Goal: Task Accomplishment & Management: Complete application form

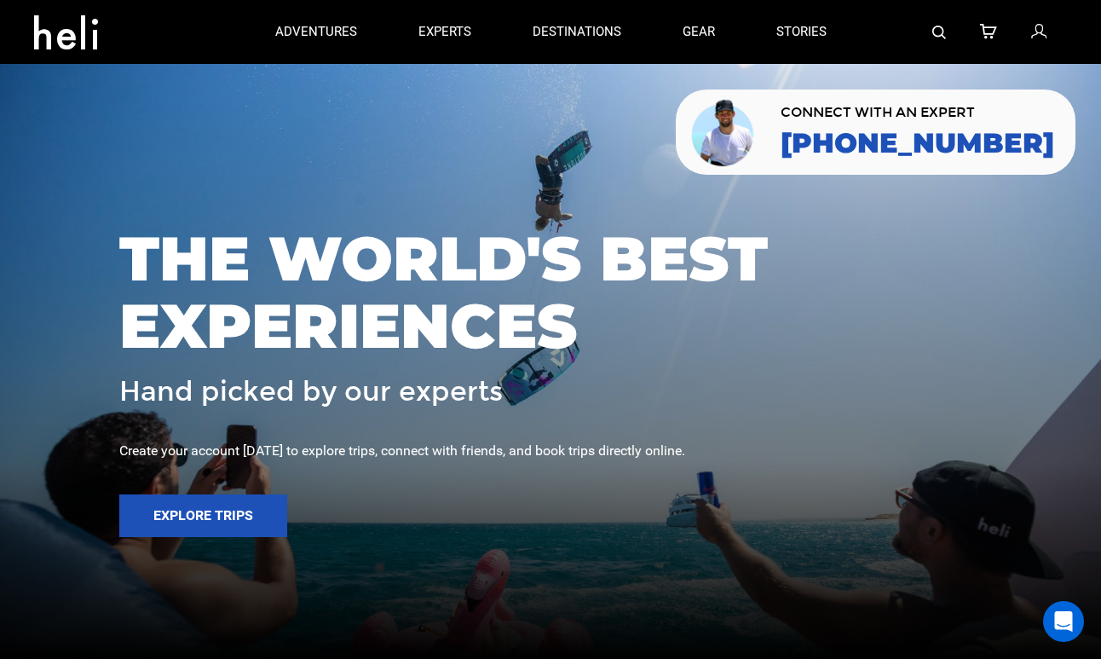
click at [1037, 32] on icon at bounding box center [1038, 32] width 15 height 22
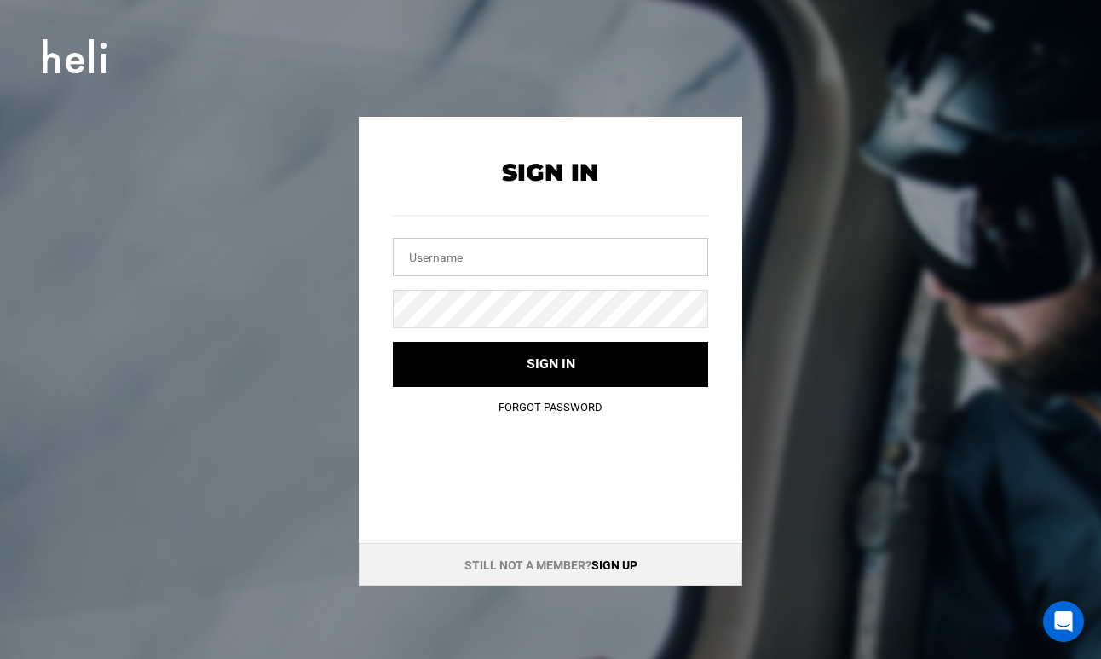
type input "[EMAIL_ADDRESS][DOMAIN_NAME]"
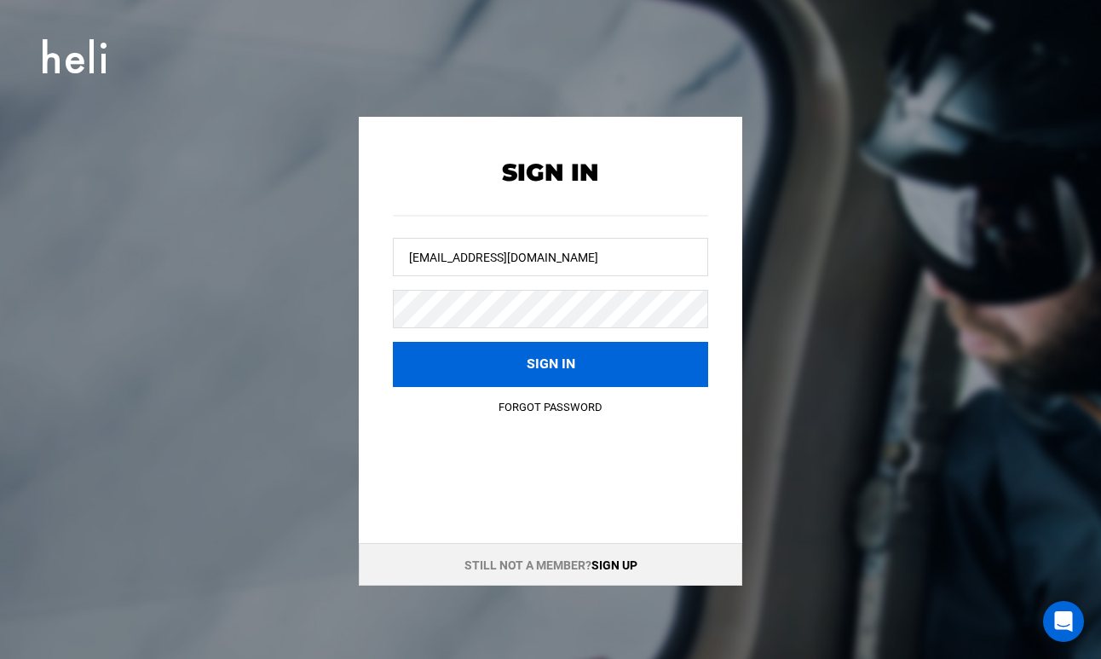
click at [598, 364] on button "Sign in" at bounding box center [550, 364] width 315 height 45
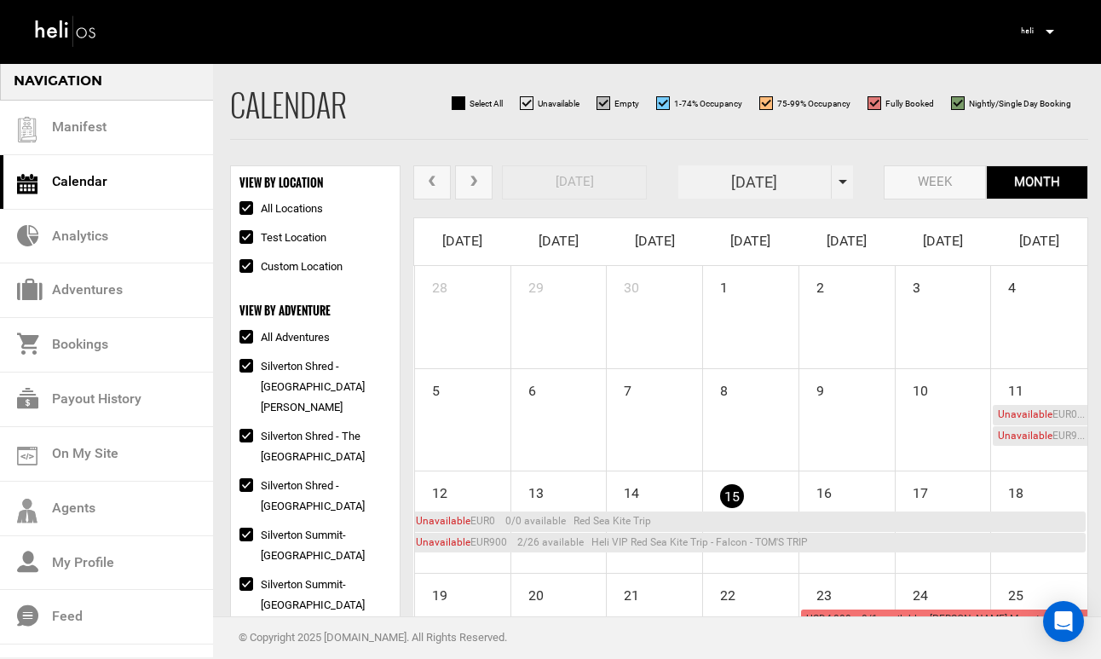
click at [78, 30] on img at bounding box center [66, 30] width 64 height 37
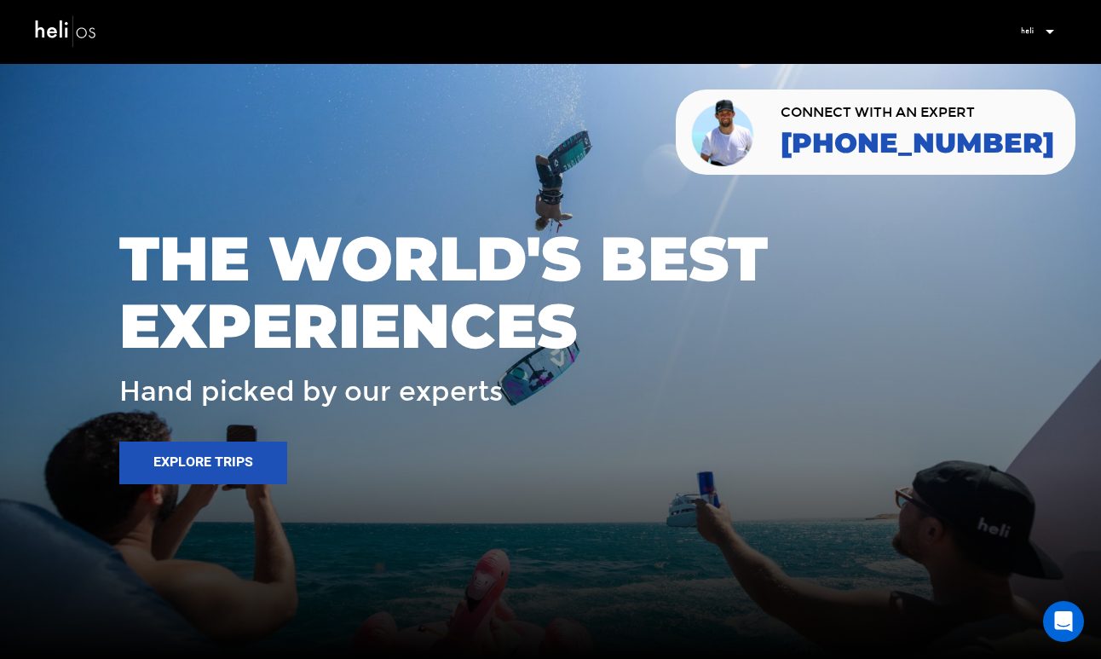
click at [66, 20] on img at bounding box center [66, 30] width 64 height 37
click at [1035, 31] on img at bounding box center [1027, 31] width 26 height 26
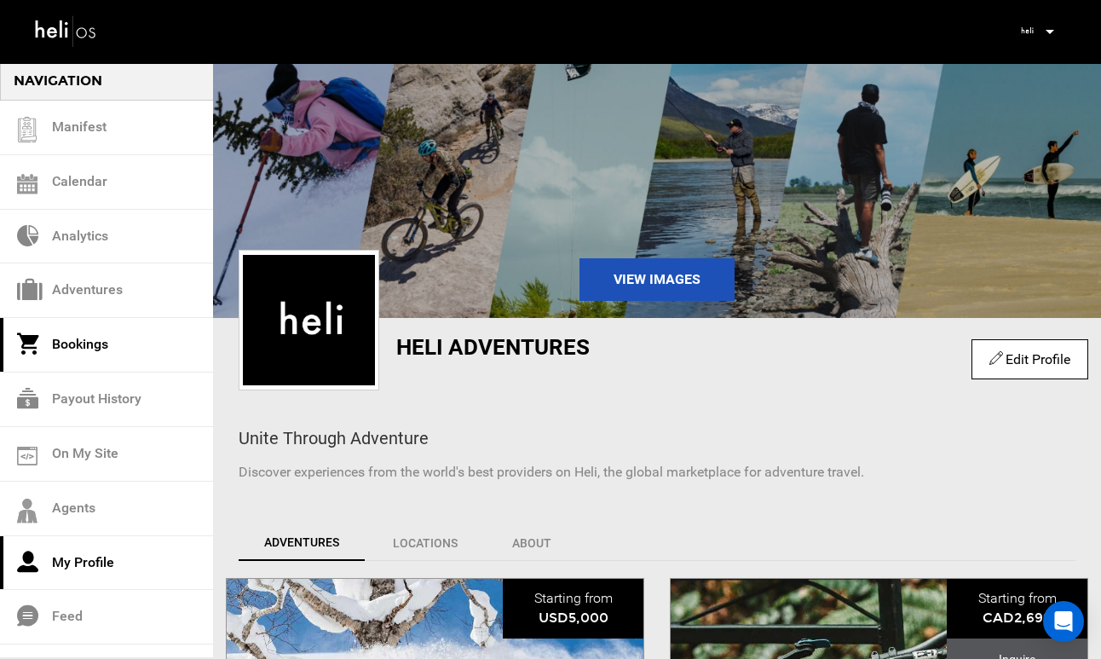
click at [105, 356] on link "Bookings" at bounding box center [106, 345] width 213 height 55
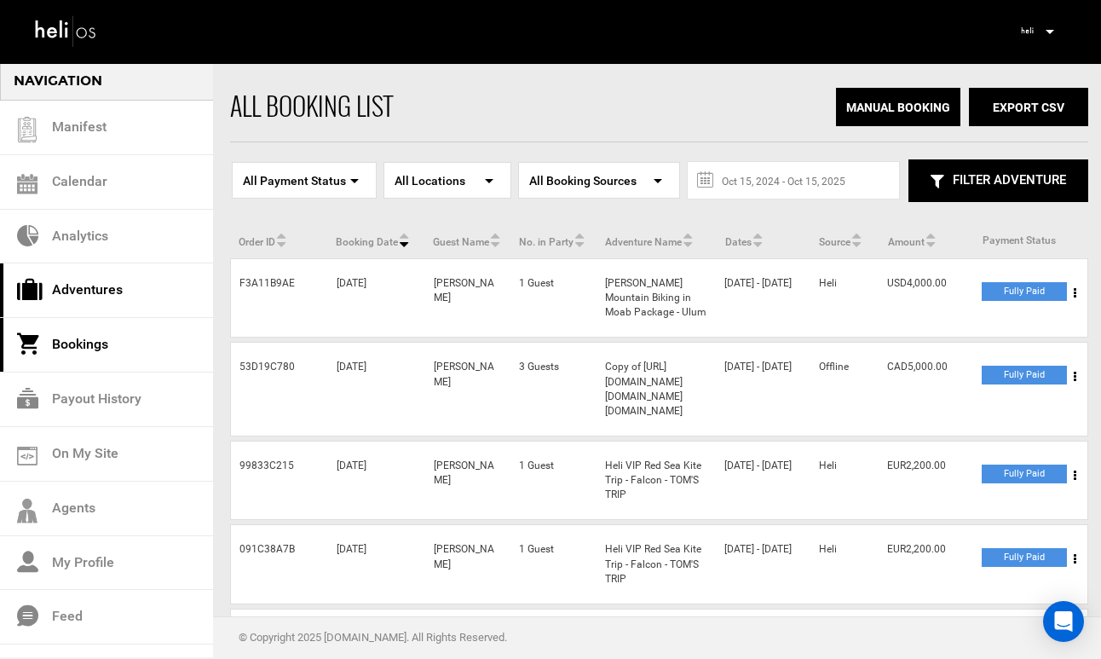
click at [109, 280] on link "Adventures" at bounding box center [106, 290] width 213 height 55
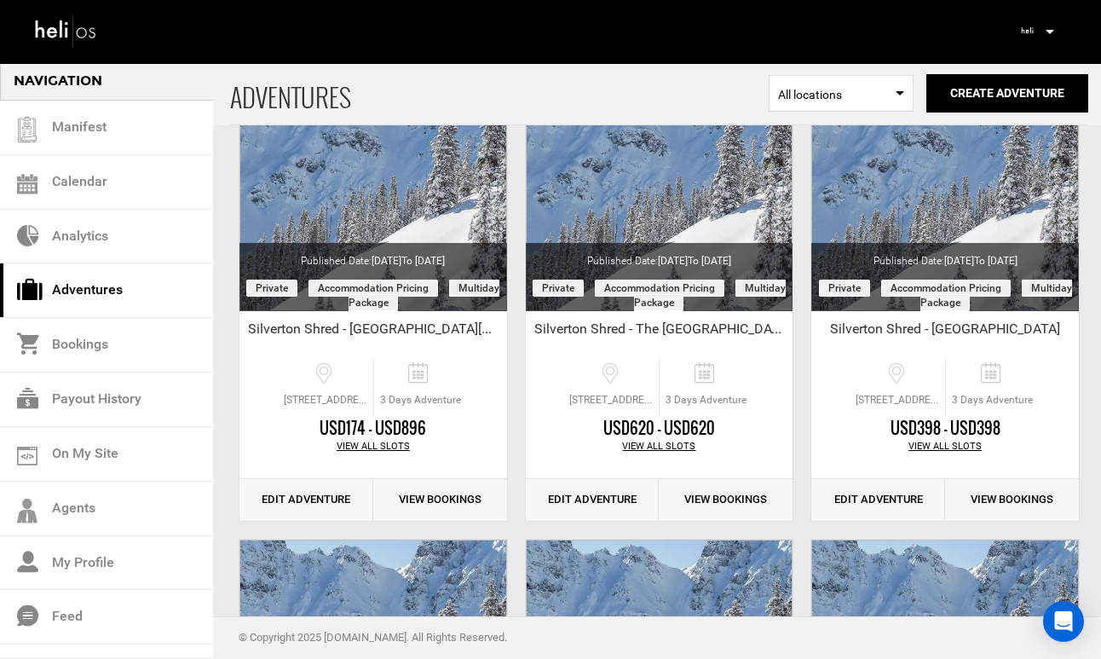
scroll to position [165, 0]
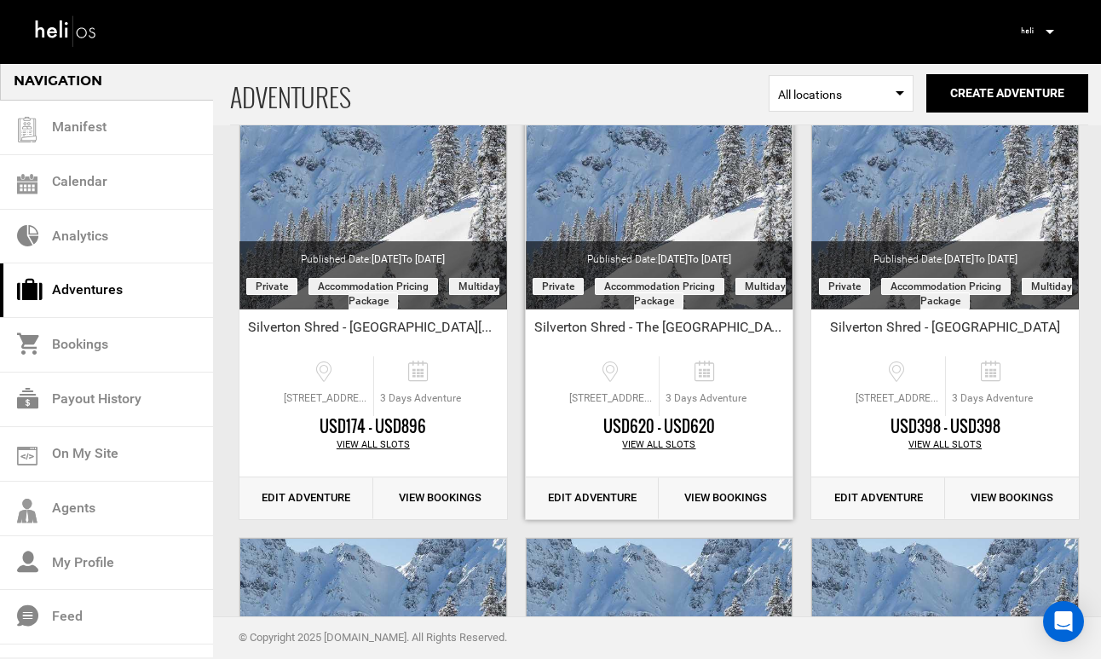
click at [591, 494] on link "Edit Adventure" at bounding box center [593, 498] width 134 height 42
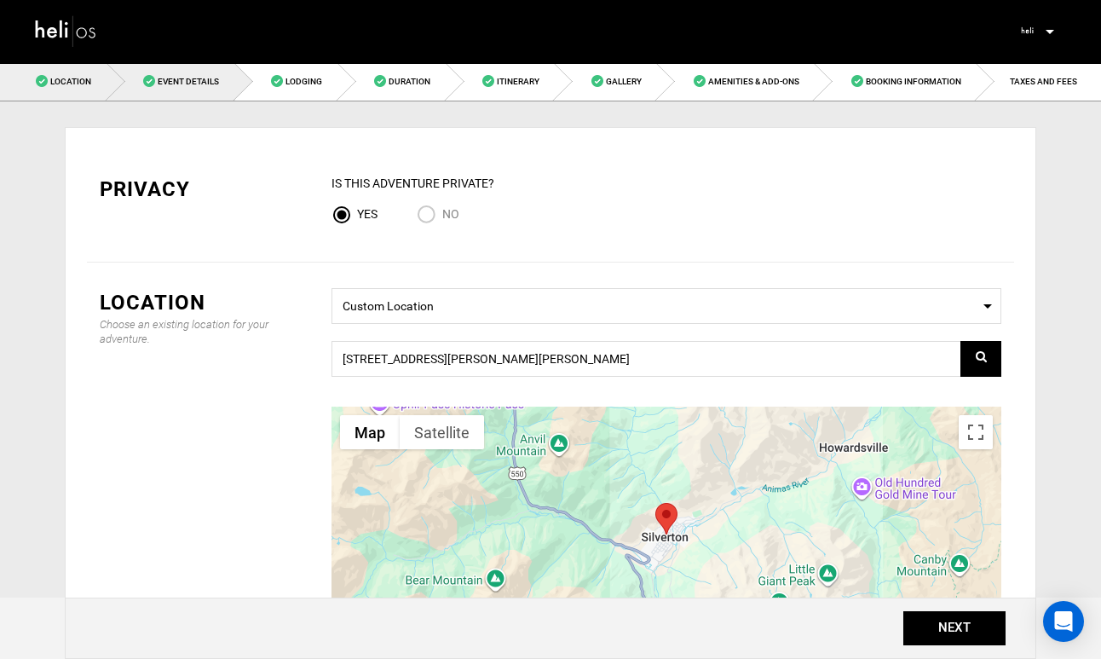
click at [187, 88] on link "Event Details" at bounding box center [171, 81] width 128 height 38
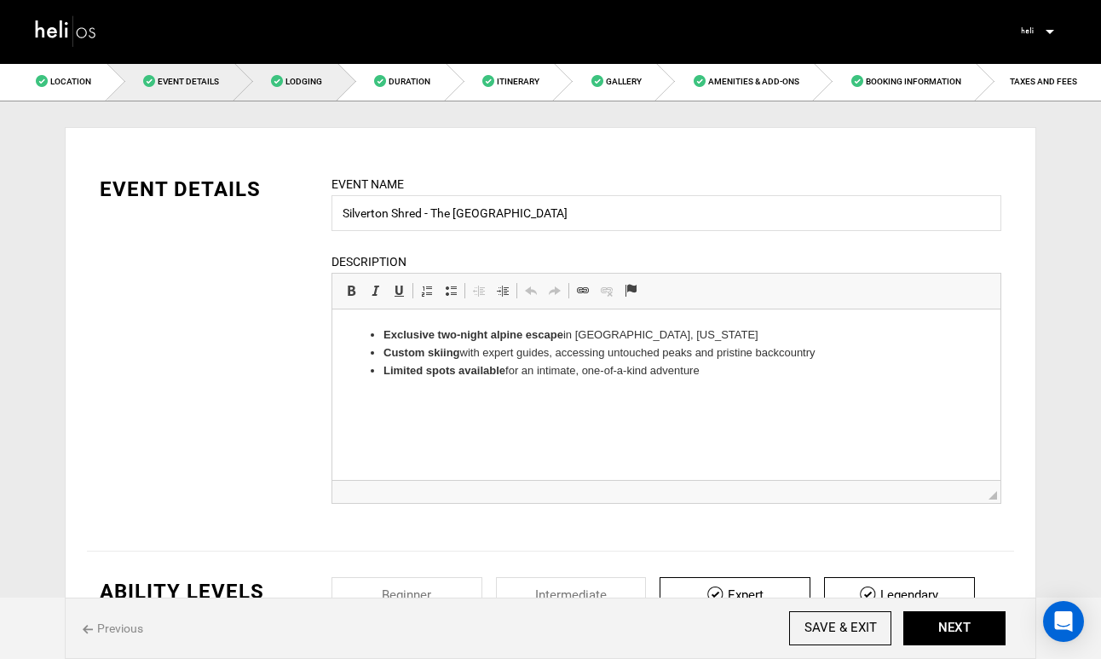
click at [299, 89] on link "Lodging" at bounding box center [286, 81] width 103 height 38
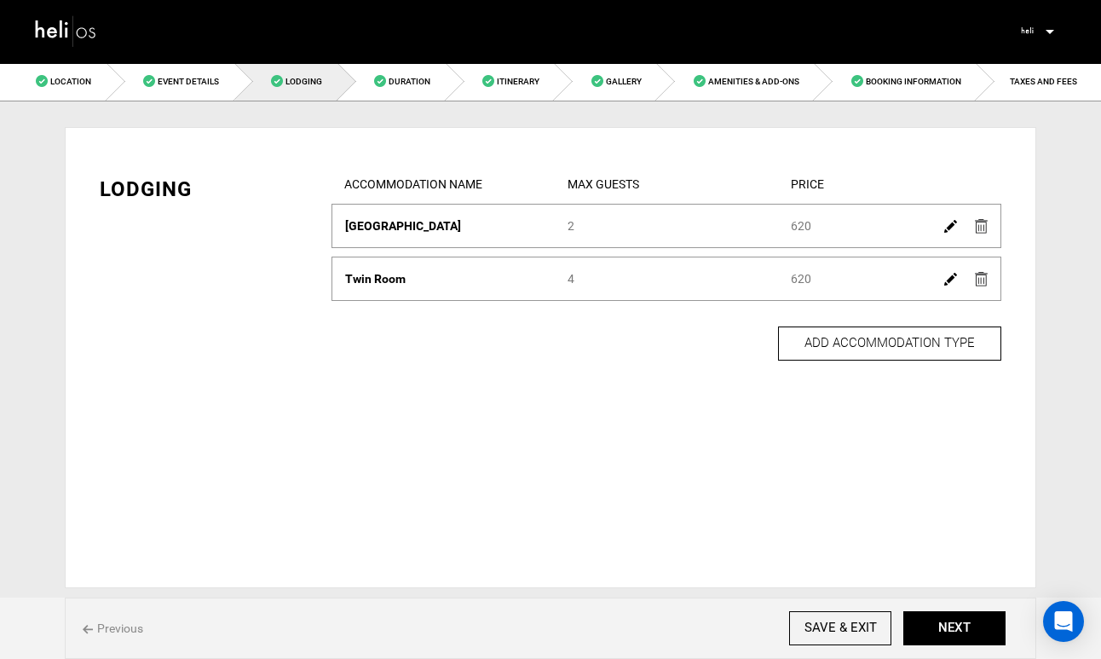
click at [945, 227] on img at bounding box center [950, 226] width 13 height 13
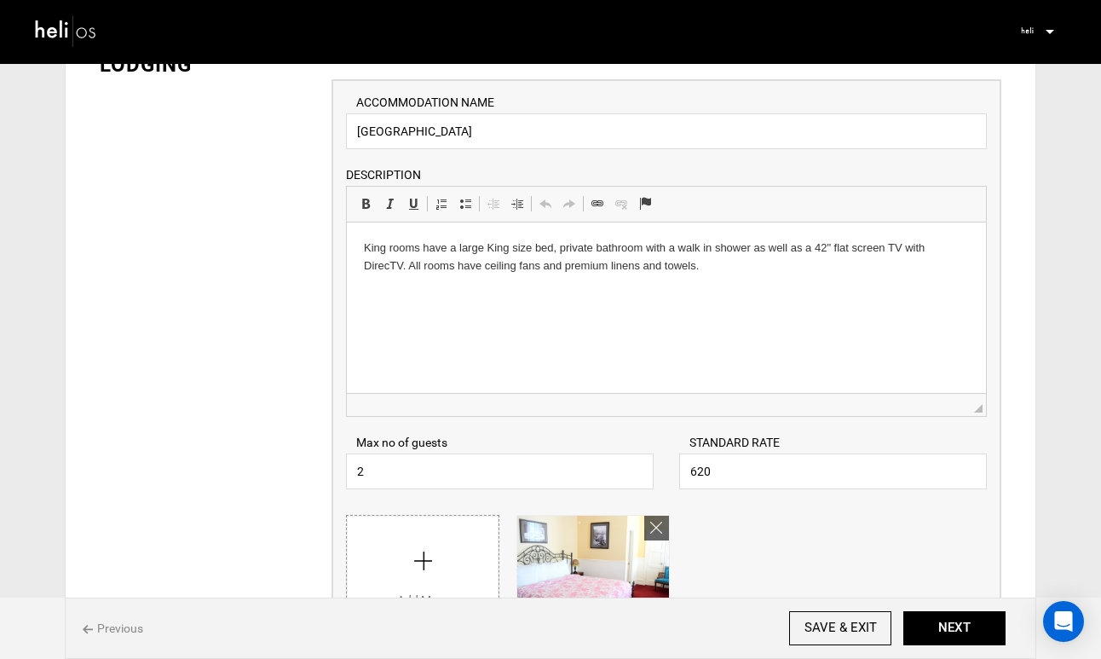
scroll to position [128, 0]
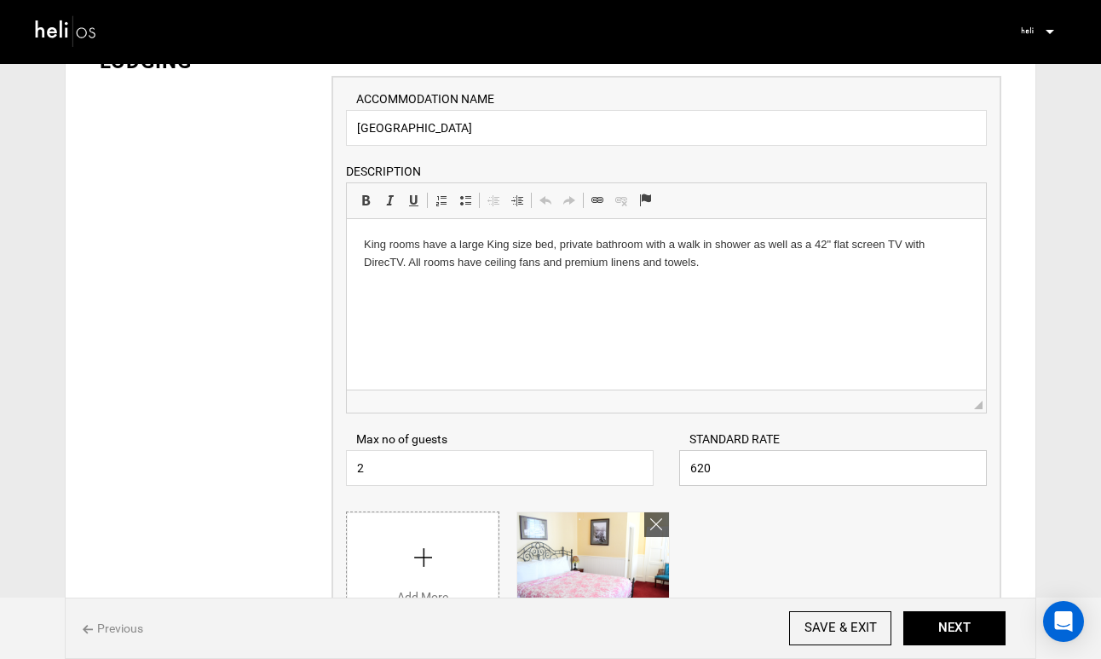
drag, startPoint x: 724, startPoint y: 470, endPoint x: 639, endPoint y: 465, distance: 84.5
click at [639, 466] on div "Max no of guests 2 Please enter a valid Guest no. STANDARD RATE 620 Please ente…" at bounding box center [666, 449] width 666 height 72
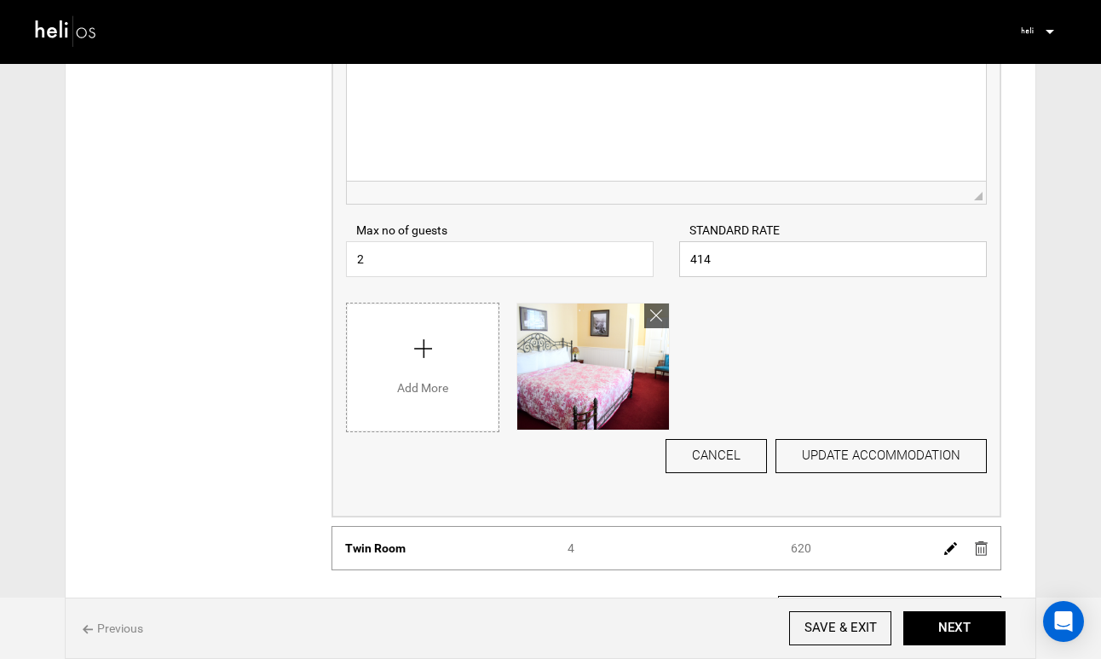
scroll to position [356, 0]
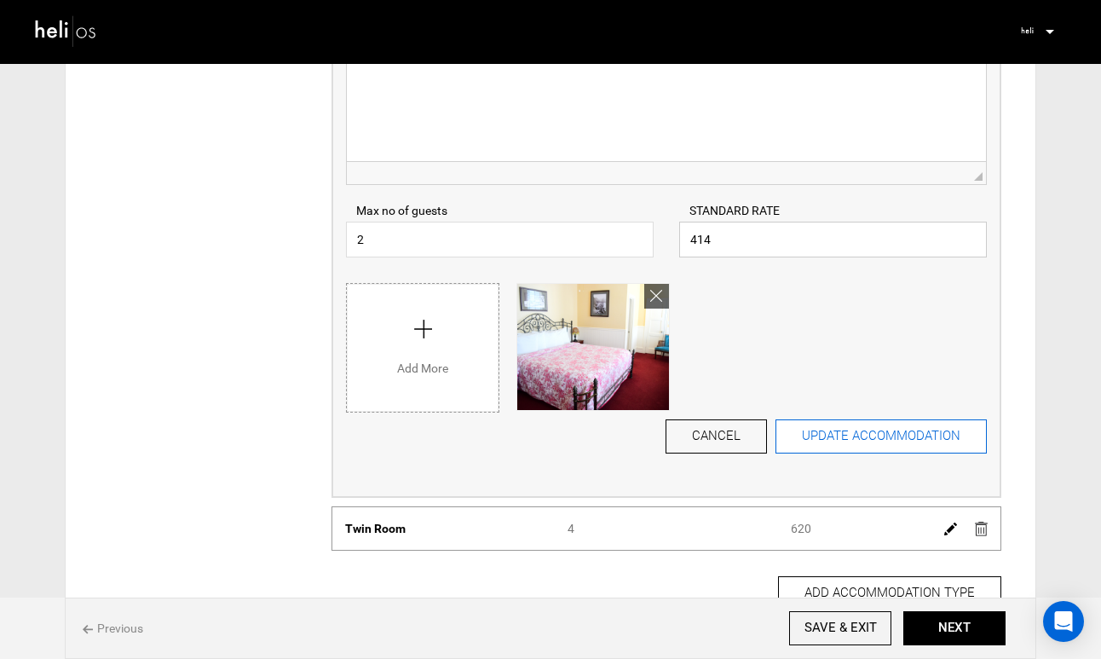
type input "414"
click at [881, 441] on button "UPDATE ACCOMMODATION" at bounding box center [880, 436] width 211 height 34
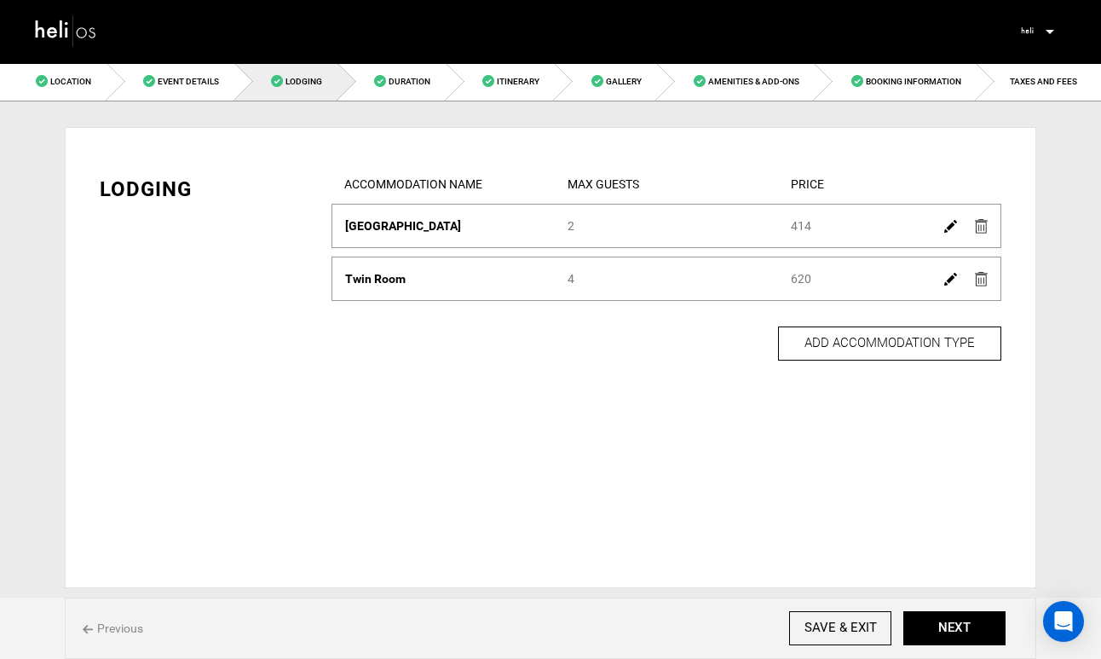
scroll to position [0, 0]
click at [948, 281] on img at bounding box center [950, 279] width 13 height 13
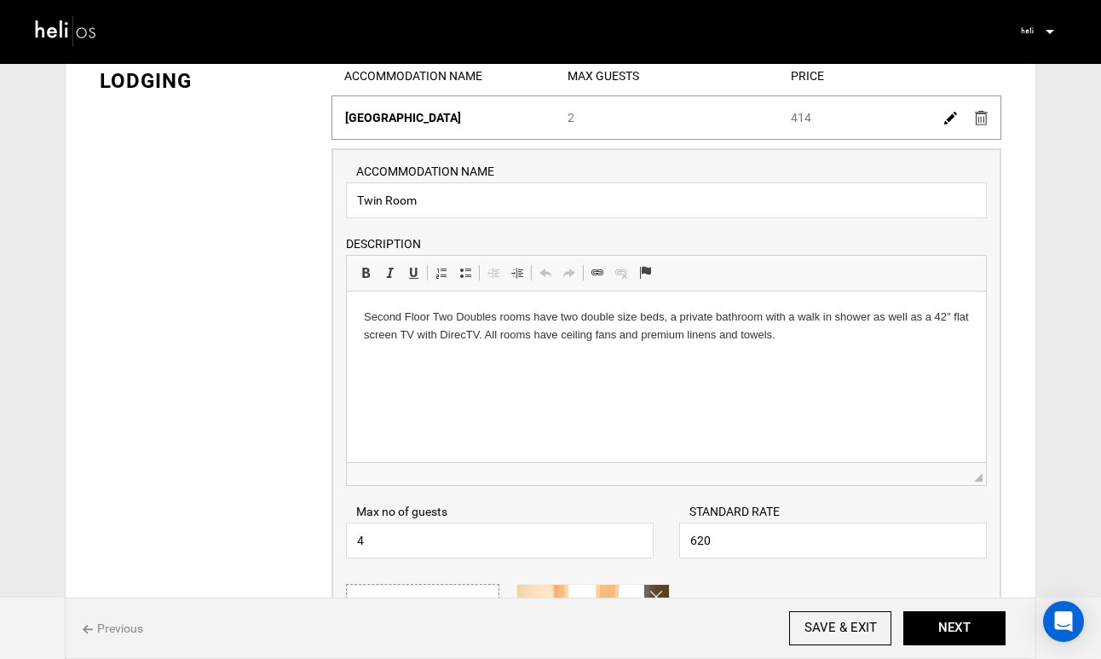
scroll to position [135, 0]
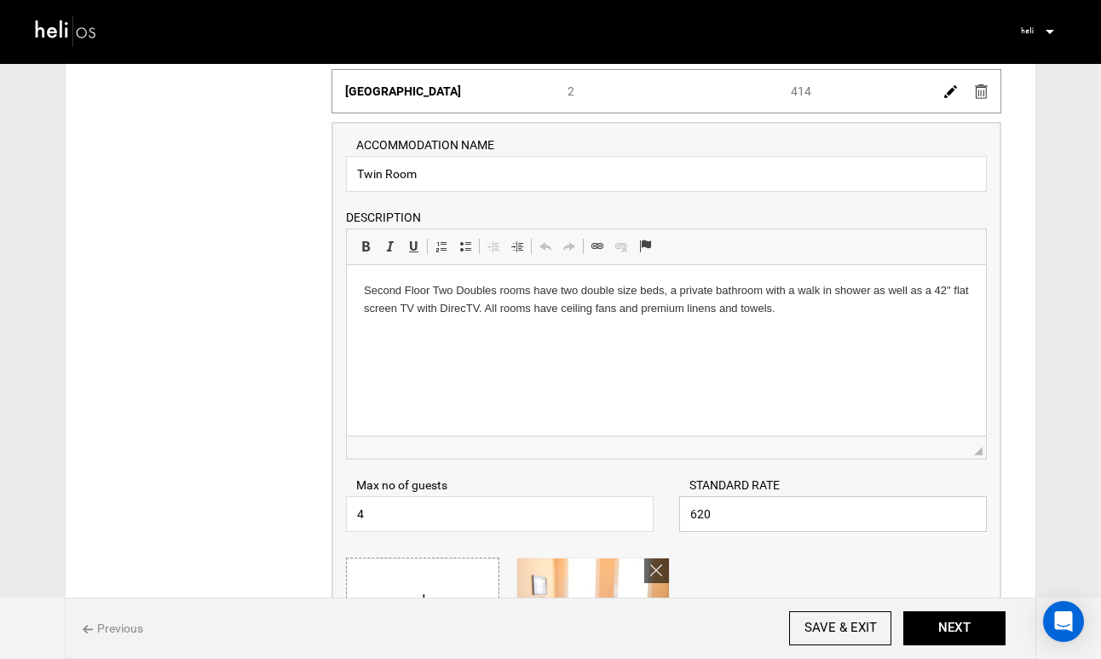
drag, startPoint x: 775, startPoint y: 510, endPoint x: 661, endPoint y: 502, distance: 114.5
click at [661, 502] on div "Max no of guests 4 Please enter a valid Guest no. STANDARD RATE 620 Please ente…" at bounding box center [666, 495] width 666 height 72
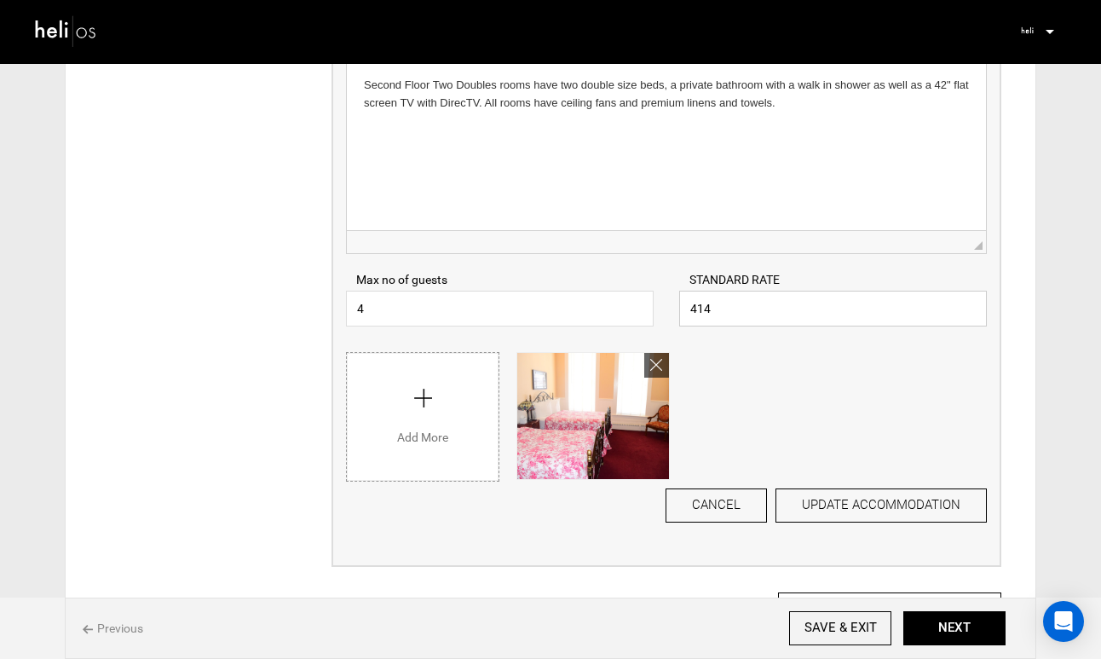
scroll to position [343, 0]
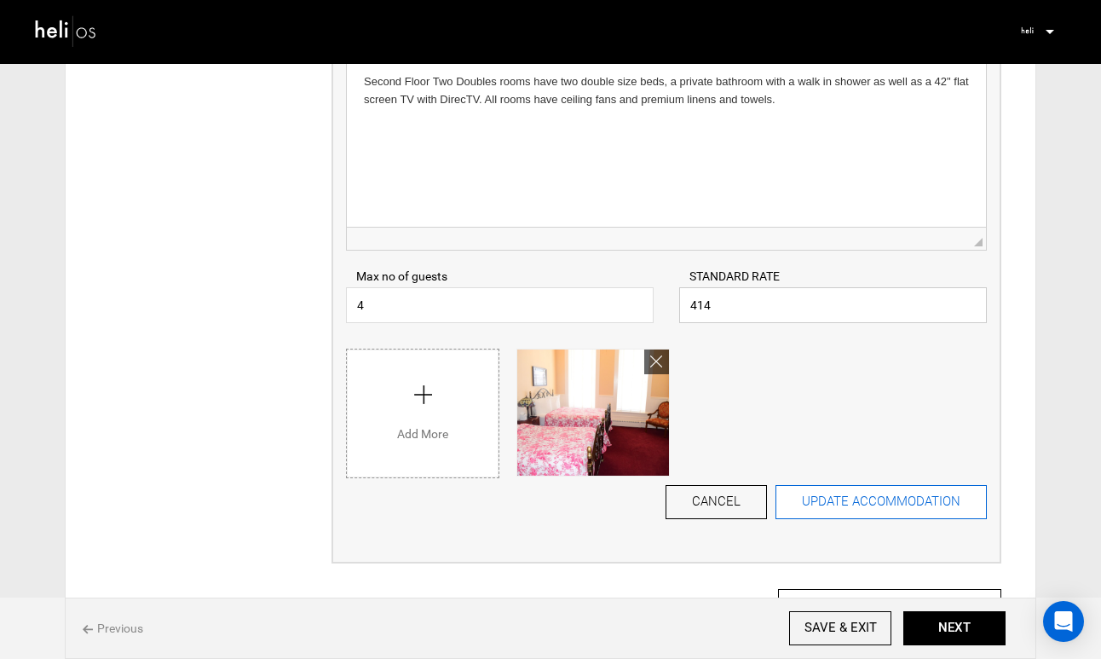
type input "414"
click at [822, 508] on button "UPDATE ACCOMMODATION" at bounding box center [880, 502] width 211 height 34
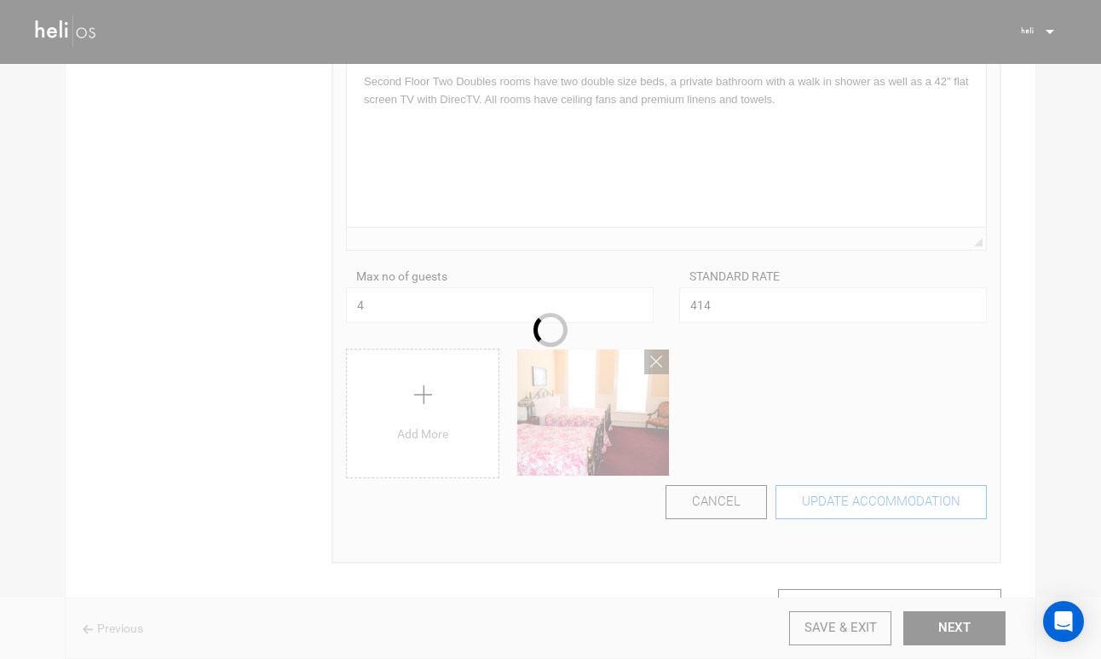
scroll to position [0, 0]
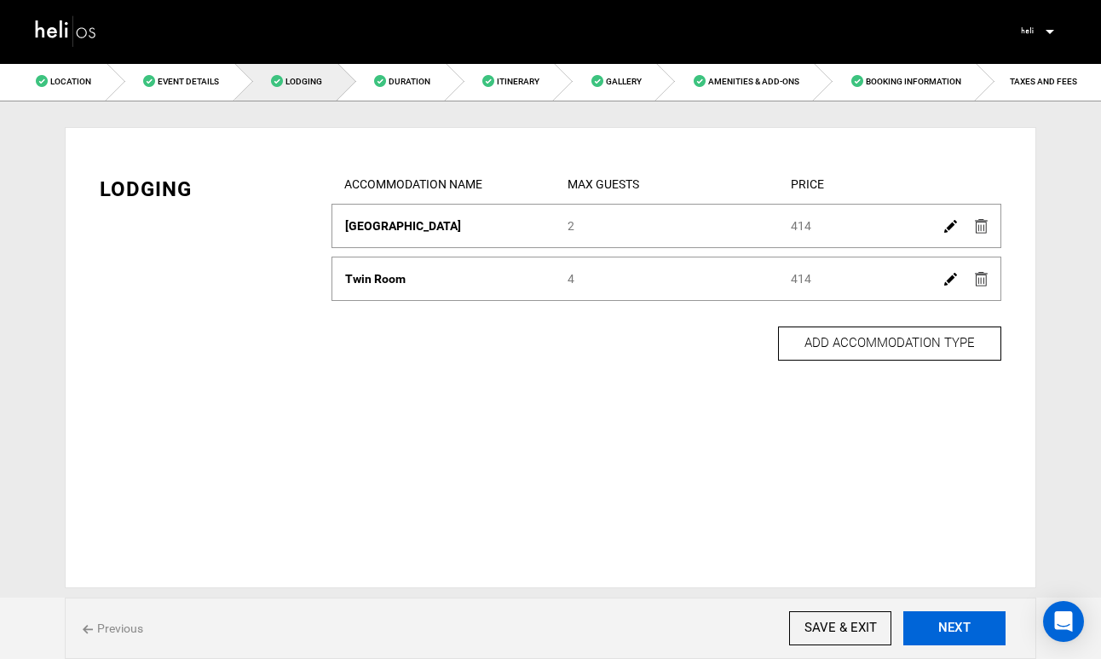
click at [930, 626] on button "NEXT" at bounding box center [954, 628] width 102 height 34
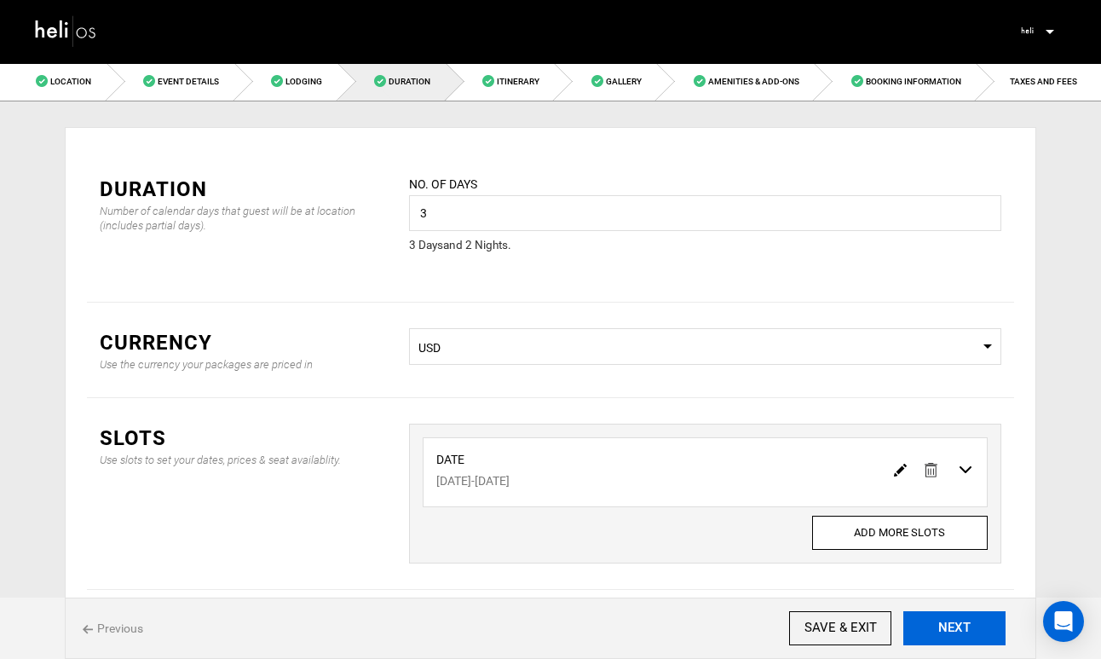
click at [930, 626] on button "NEXT" at bounding box center [954, 628] width 102 height 34
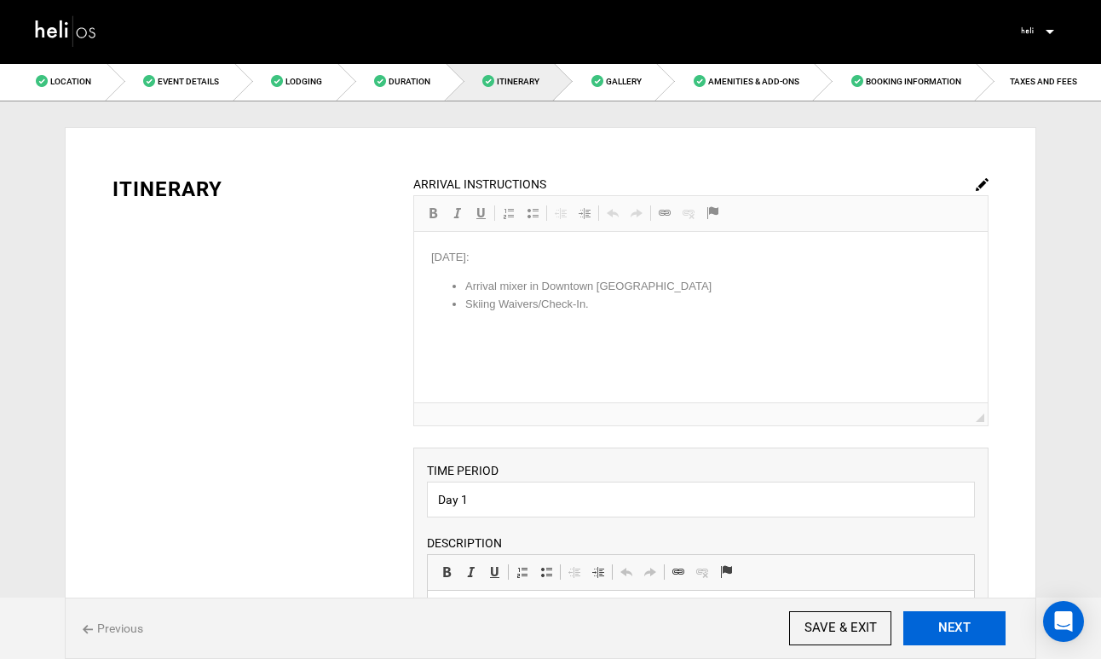
click at [930, 626] on button "NEXT" at bounding box center [954, 628] width 102 height 34
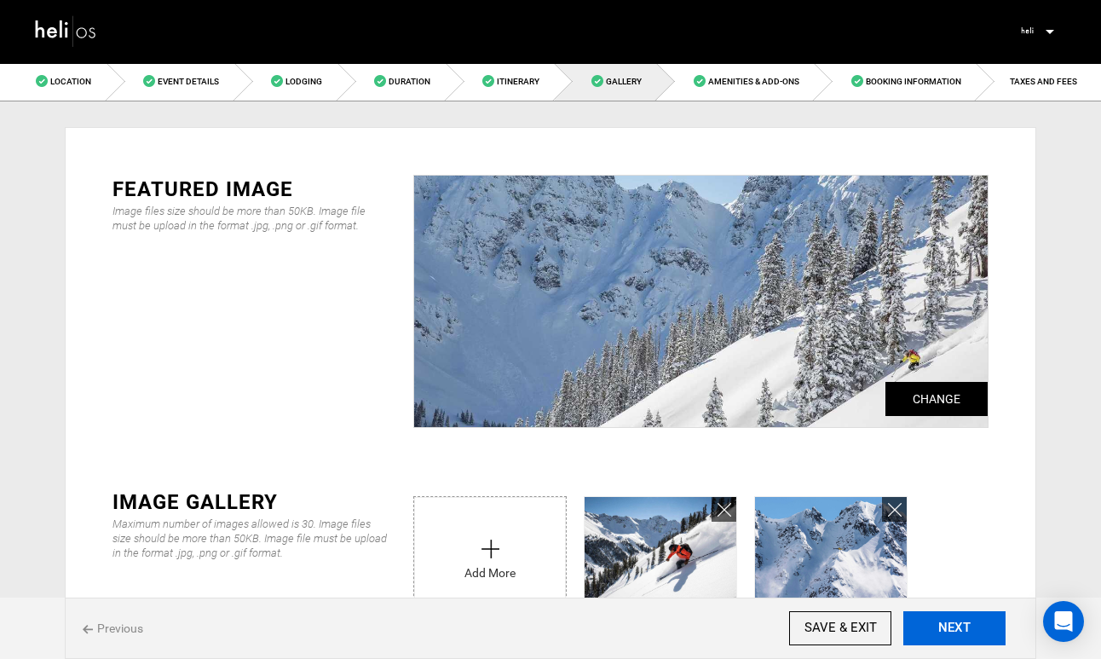
click at [930, 626] on button "NEXT" at bounding box center [954, 628] width 102 height 34
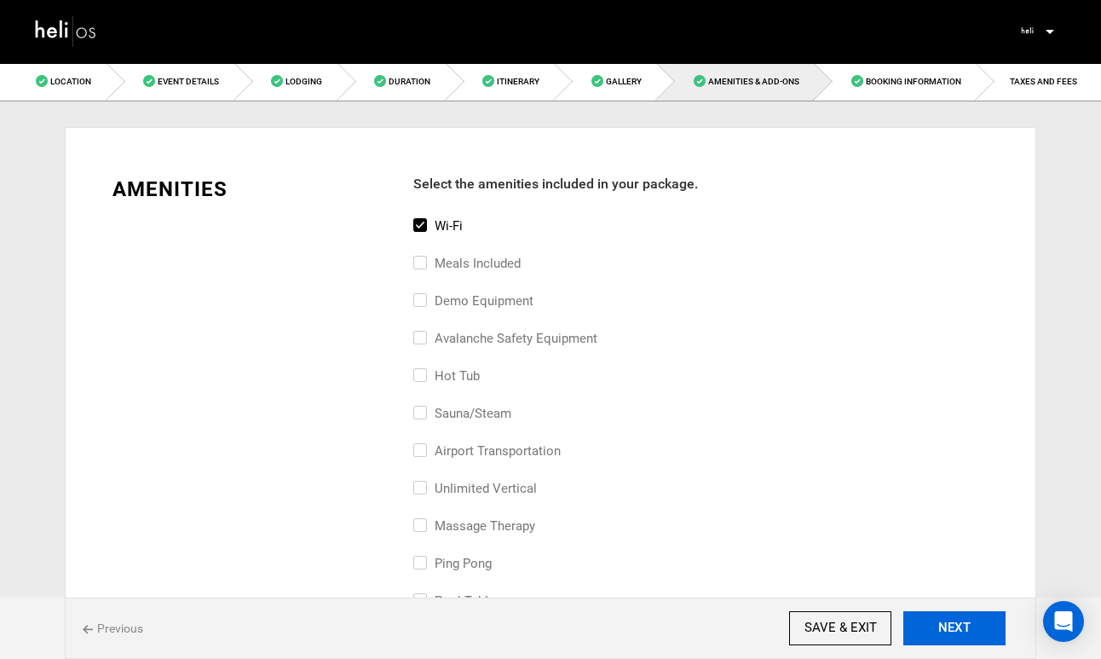
click at [930, 626] on button "NEXT" at bounding box center [954, 628] width 102 height 34
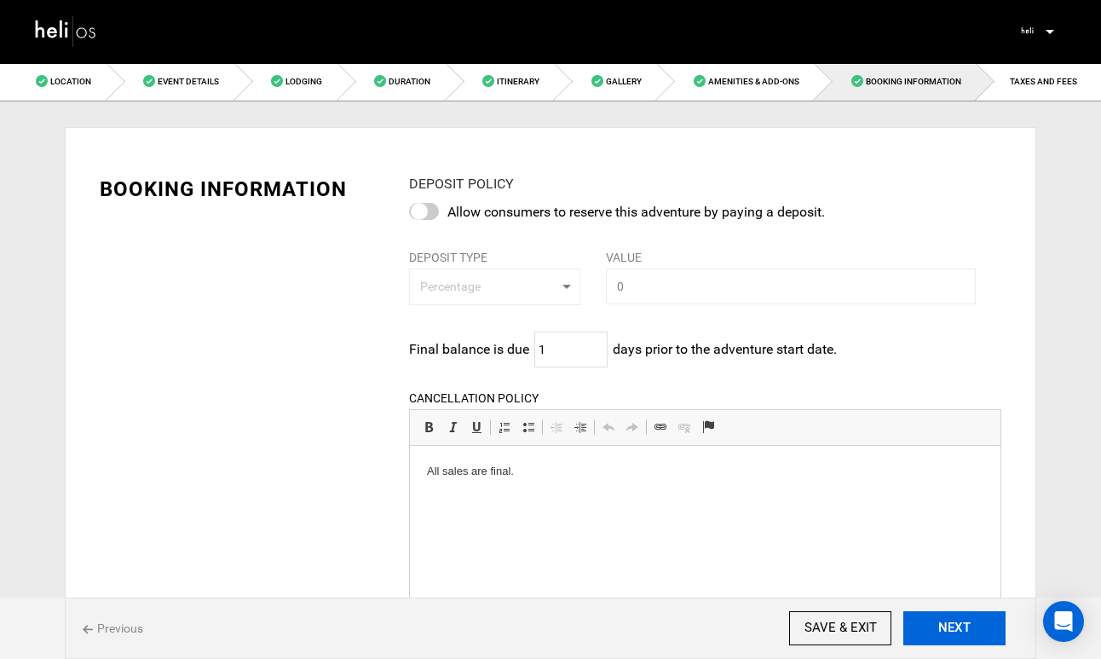
click at [930, 626] on button "NEXT" at bounding box center [954, 628] width 102 height 34
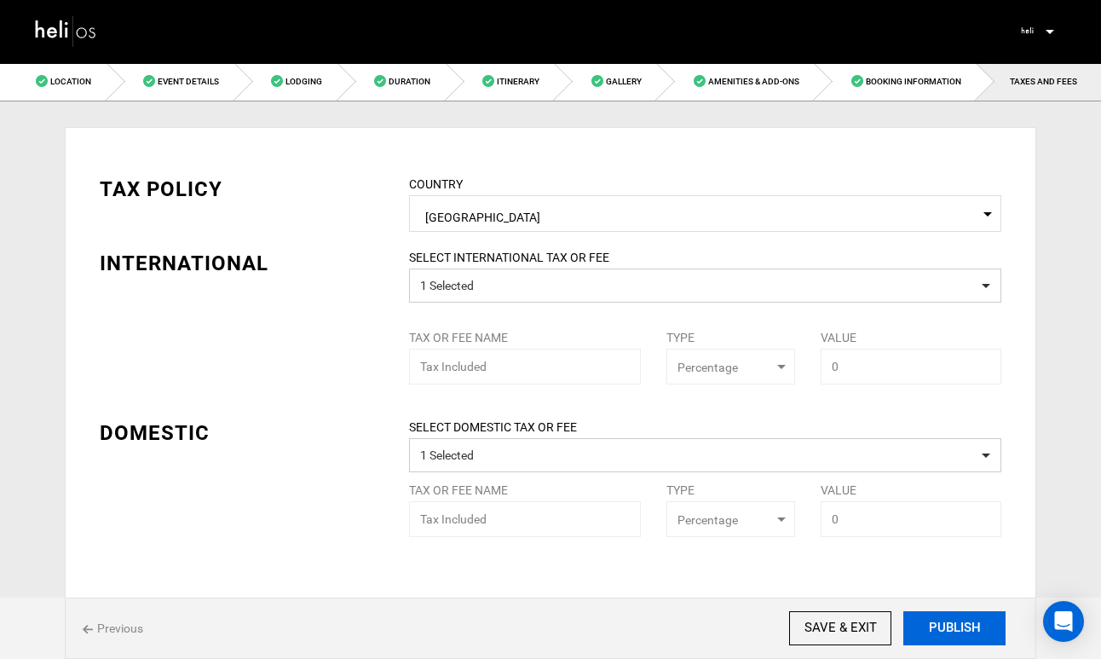
click at [930, 626] on button "PUBLISH" at bounding box center [954, 628] width 102 height 34
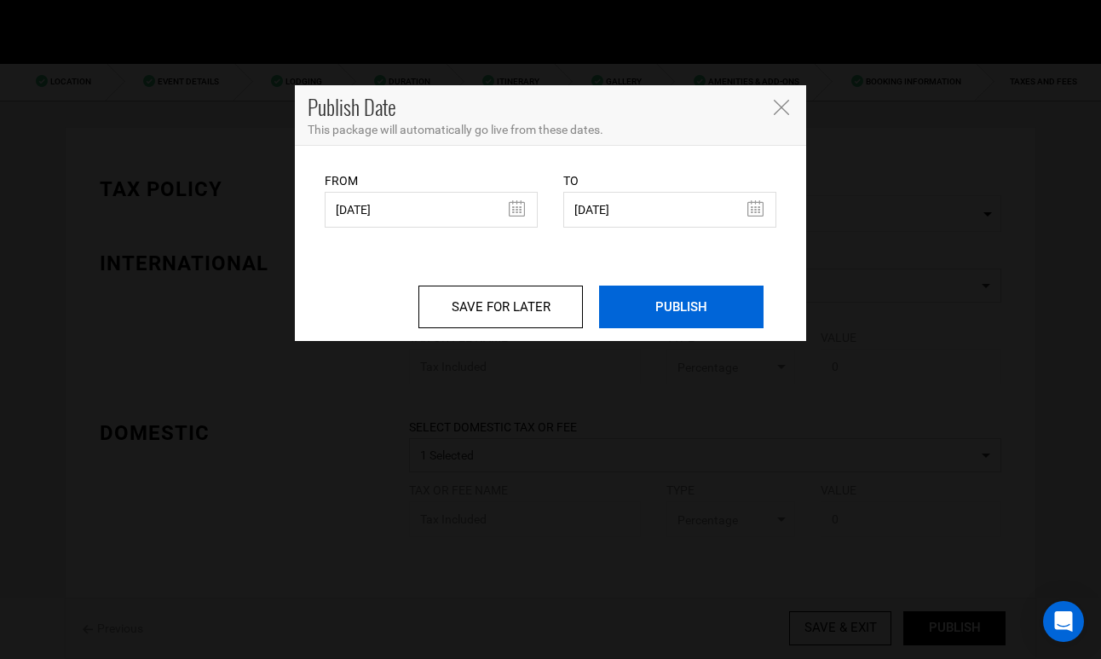
click at [695, 309] on input "PUBLISH" at bounding box center [681, 306] width 164 height 43
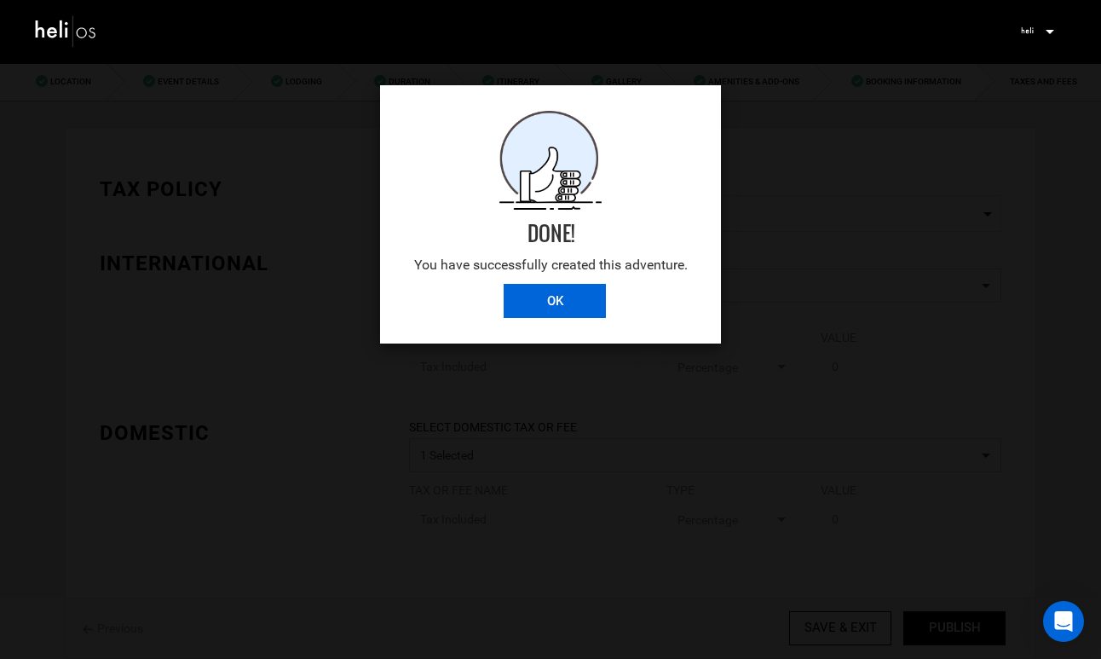
click at [564, 305] on input "OK" at bounding box center [555, 301] width 102 height 34
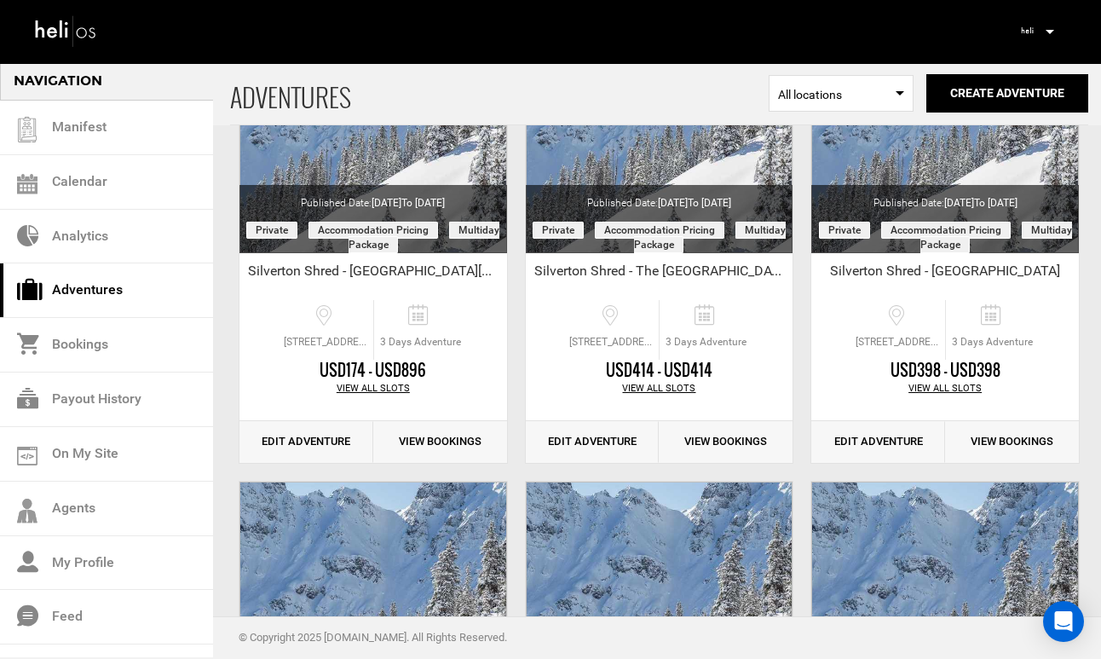
scroll to position [222, 0]
click at [305, 449] on link "Edit Adventure" at bounding box center [306, 441] width 134 height 42
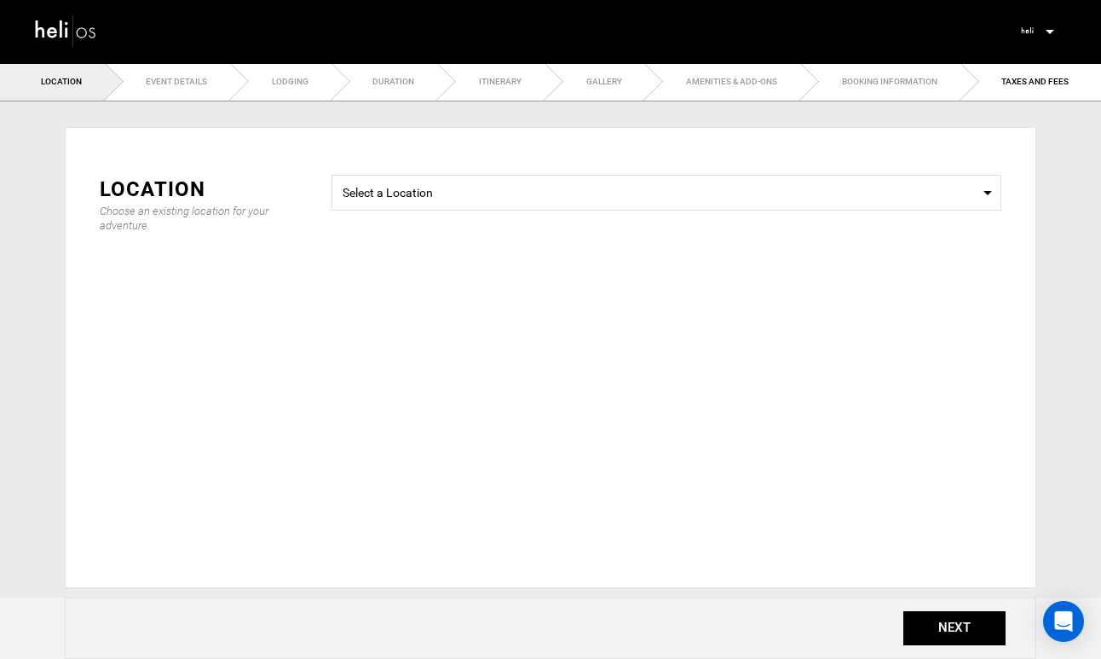
type input "3"
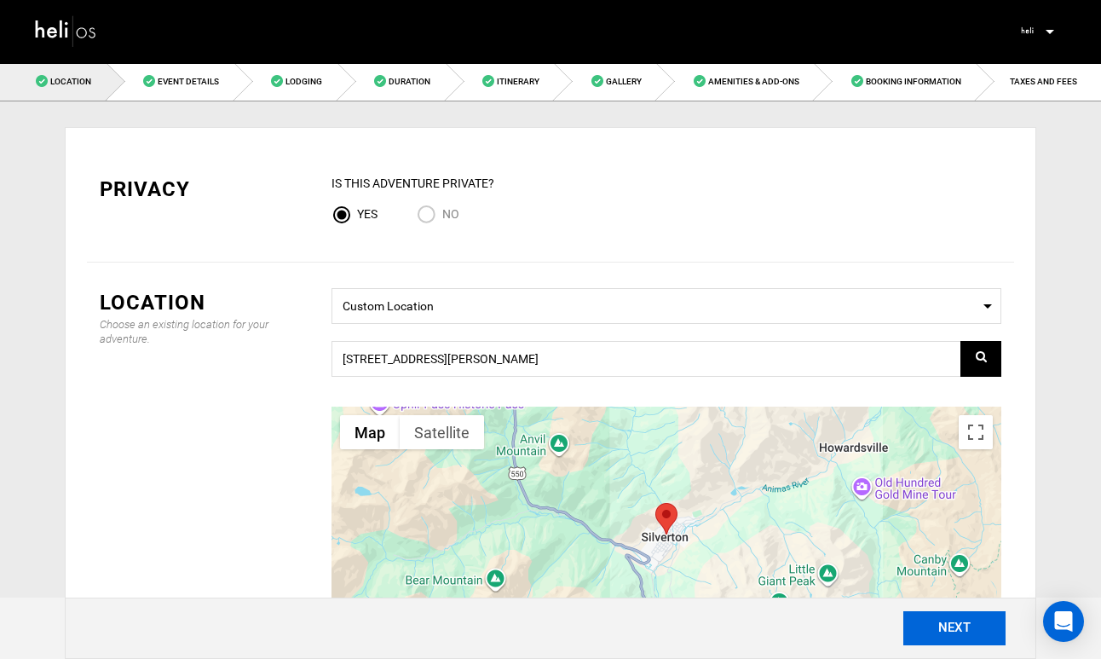
click at [959, 633] on button "NEXT" at bounding box center [954, 628] width 102 height 34
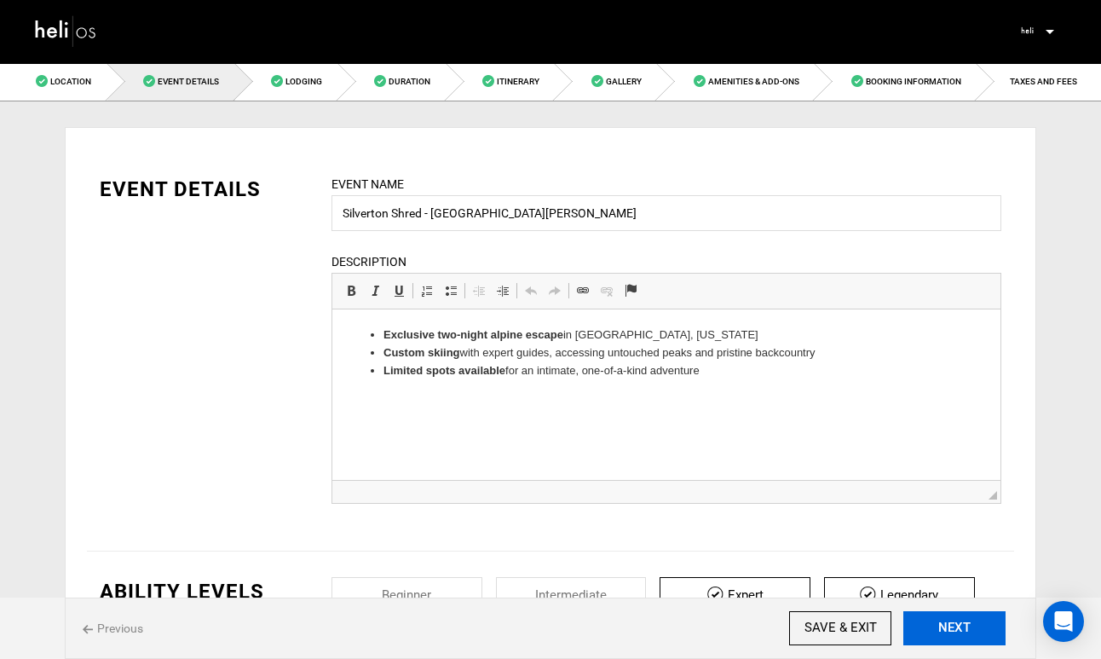
click at [959, 633] on button "NEXT" at bounding box center [954, 628] width 102 height 34
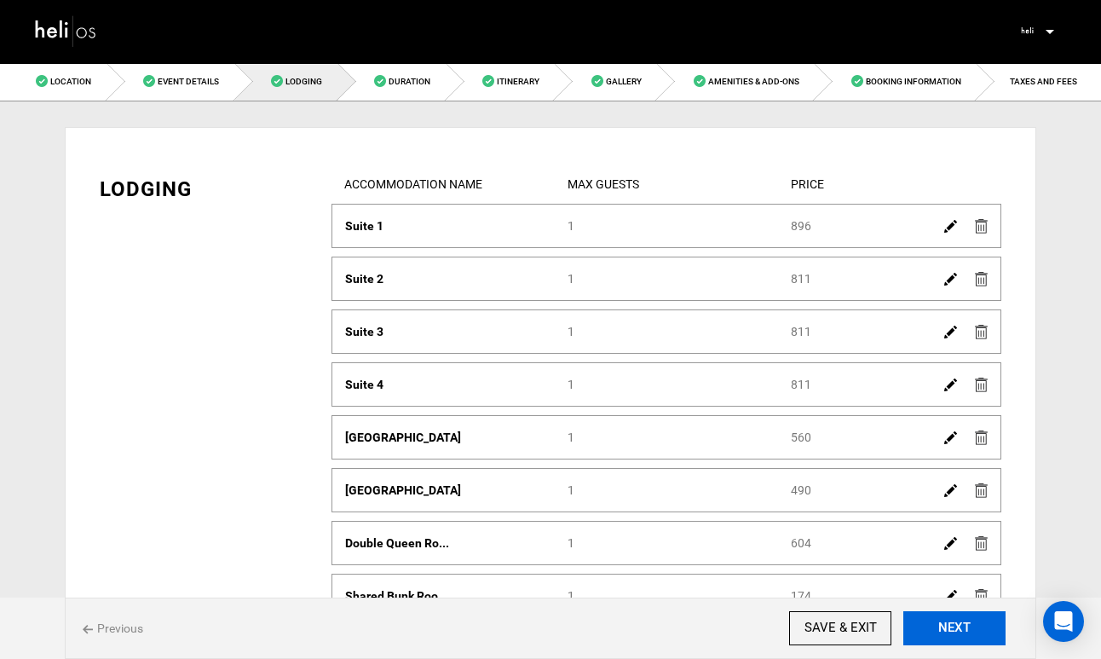
click at [959, 633] on button "NEXT" at bounding box center [954, 628] width 102 height 34
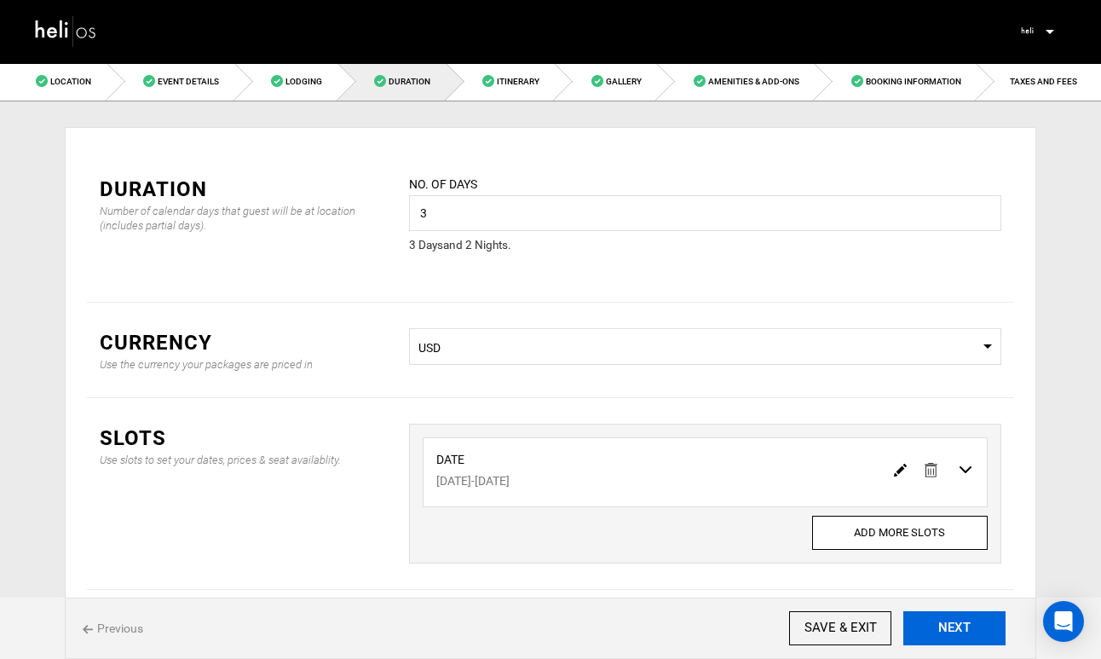
click at [959, 633] on button "NEXT" at bounding box center [954, 628] width 102 height 34
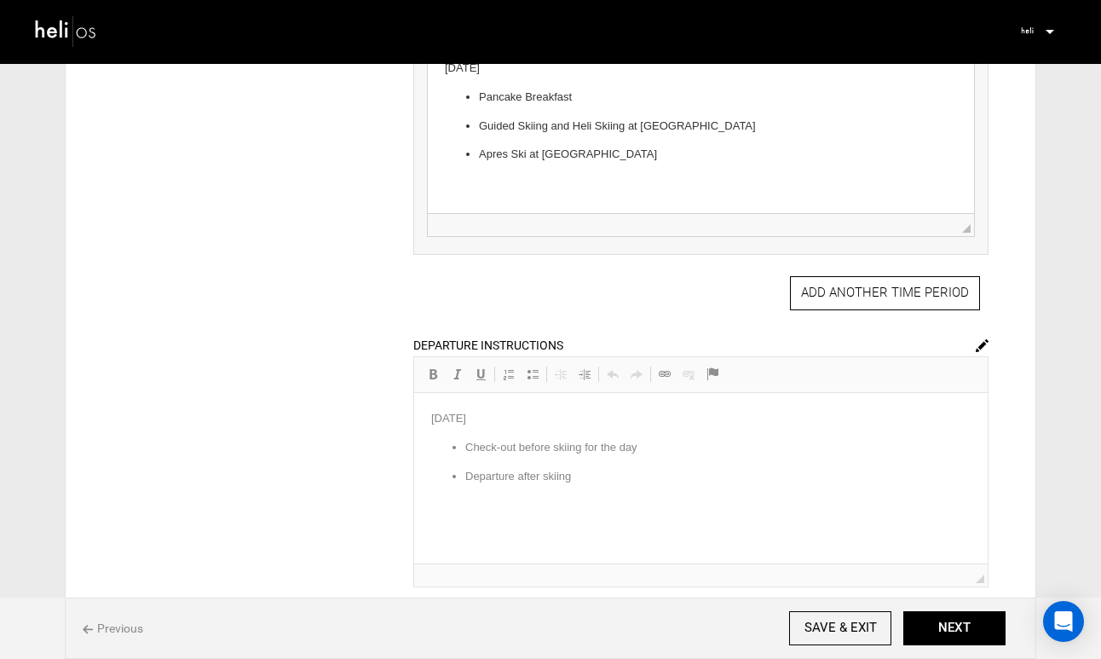
scroll to position [914, 0]
drag, startPoint x: 574, startPoint y: 478, endPoint x: 462, endPoint y: 447, distance: 115.8
click at [463, 448] on div "DEPARTURE INSTRUCTIONS Rich Text Editor, editor38 Editor toolbars Basic Styles …" at bounding box center [700, 458] width 575 height 251
click at [981, 347] on img at bounding box center [982, 343] width 13 height 13
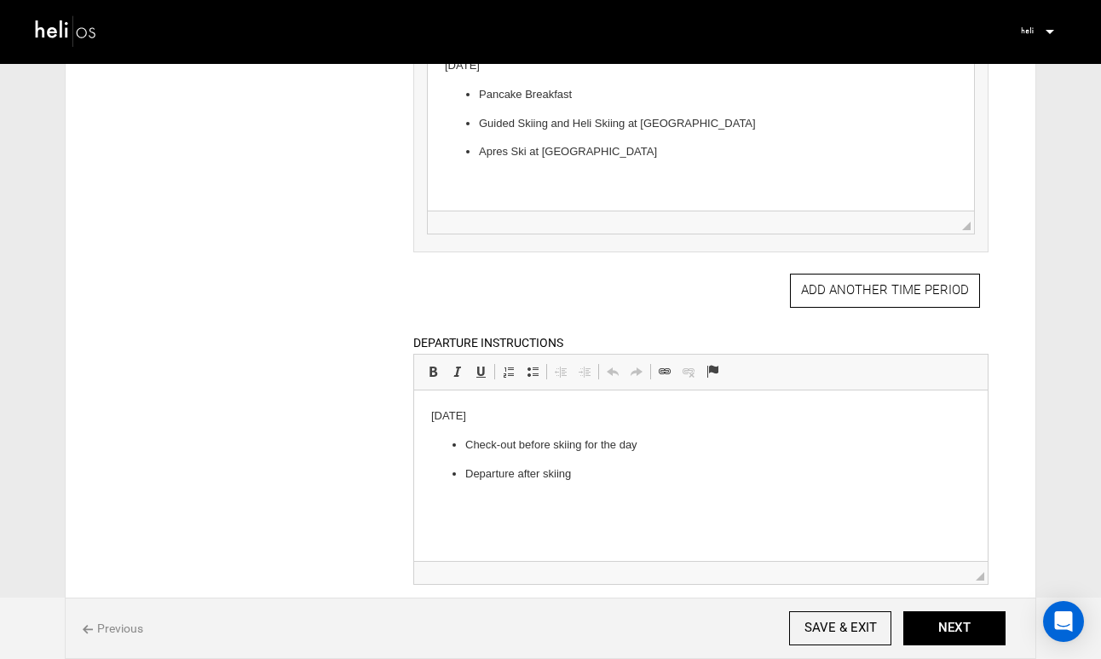
drag, startPoint x: 578, startPoint y: 476, endPoint x: 435, endPoint y: 423, distance: 152.1
drag, startPoint x: 568, startPoint y: 476, endPoint x: 426, endPoint y: 412, distance: 155.6
click at [426, 412] on html "[DATE] Check-out before skiing for the day Departure after skiing" at bounding box center [700, 444] width 574 height 109
copy body "[DATE] Check-out before skiing for the day Departure after skiing"
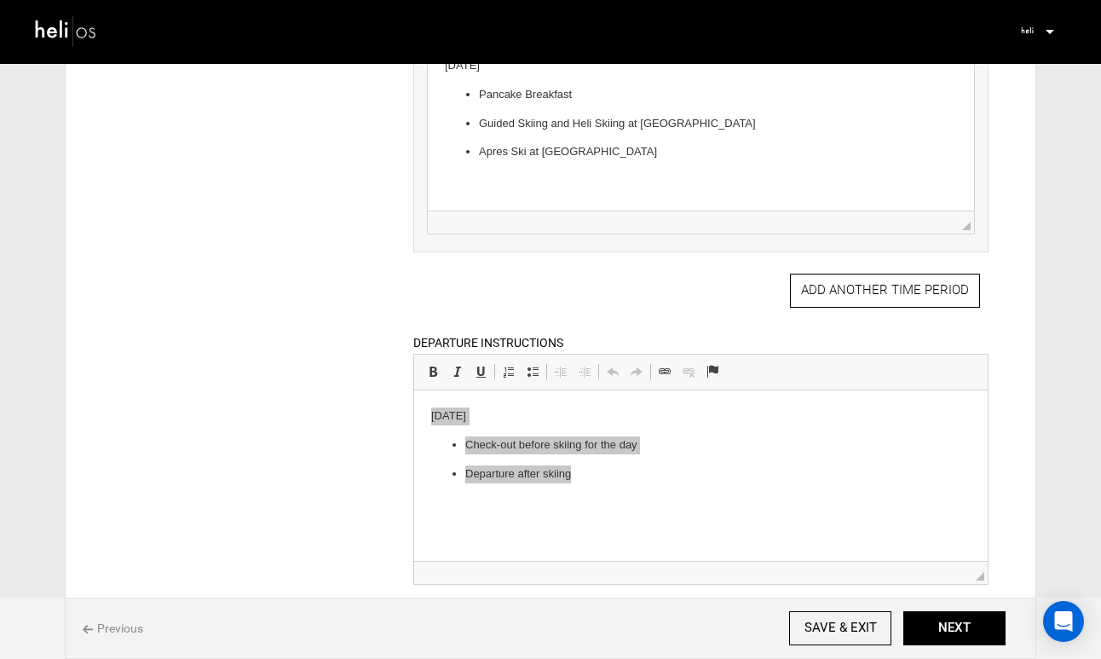
click at [955, 622] on button "NEXT" at bounding box center [954, 628] width 102 height 34
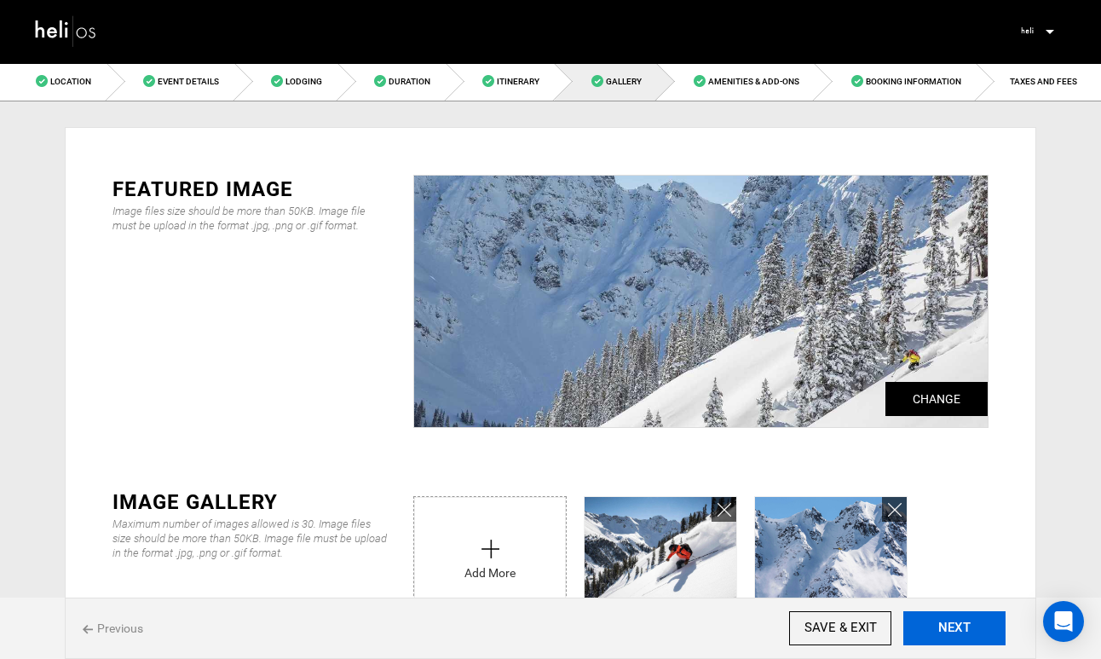
click at [955, 622] on button "NEXT" at bounding box center [954, 628] width 102 height 34
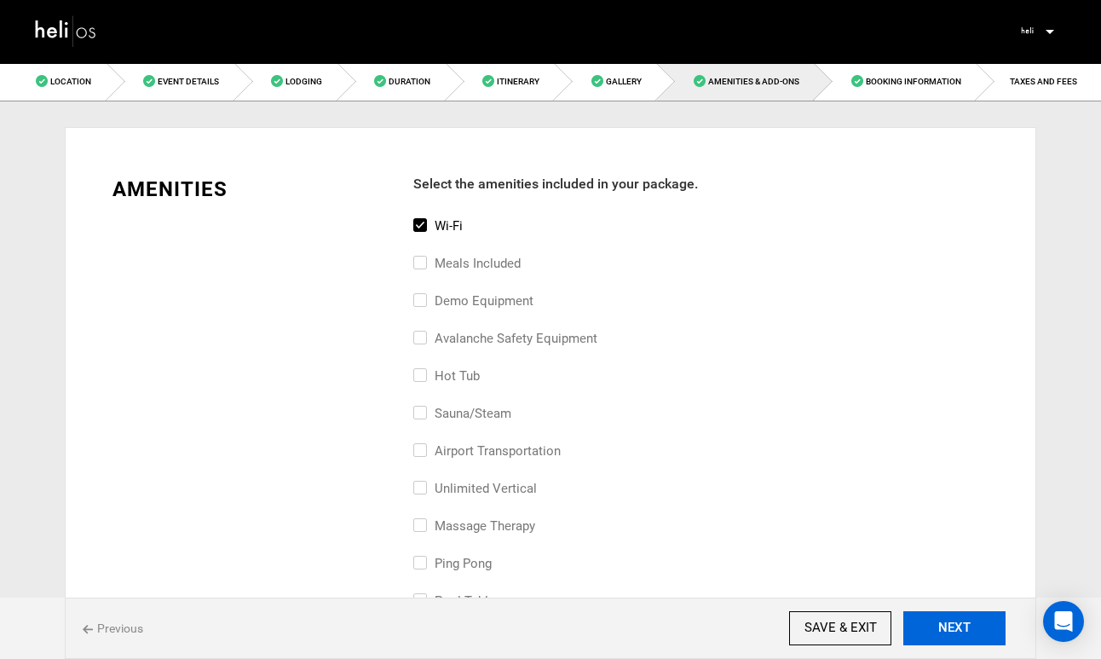
click at [955, 622] on button "NEXT" at bounding box center [954, 628] width 102 height 34
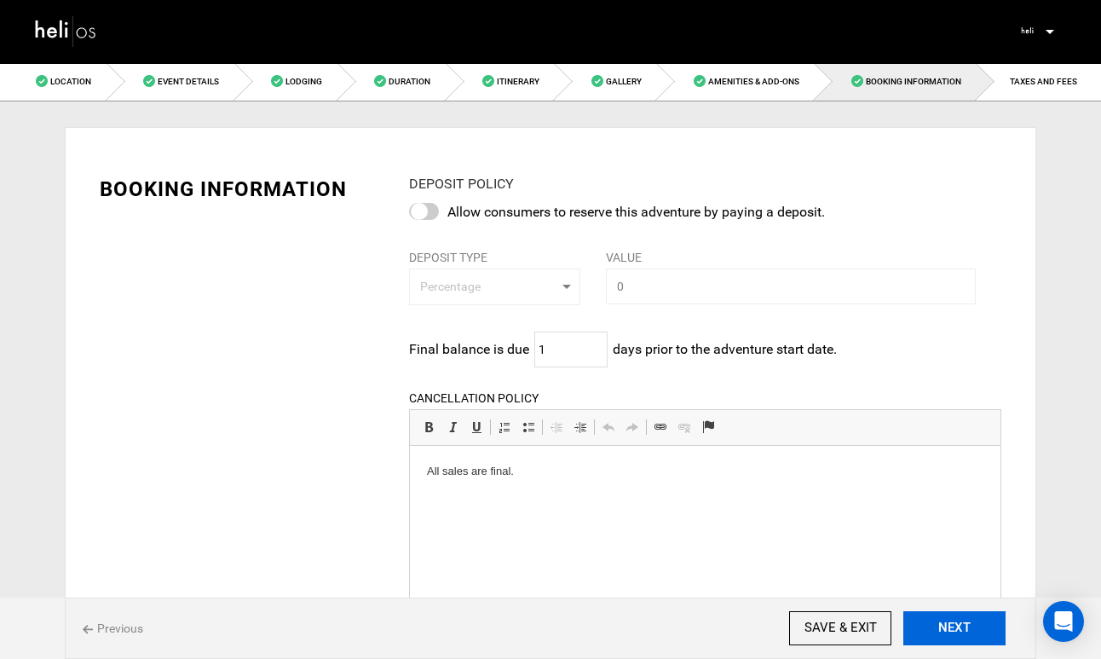
click at [955, 622] on button "NEXT" at bounding box center [954, 628] width 102 height 34
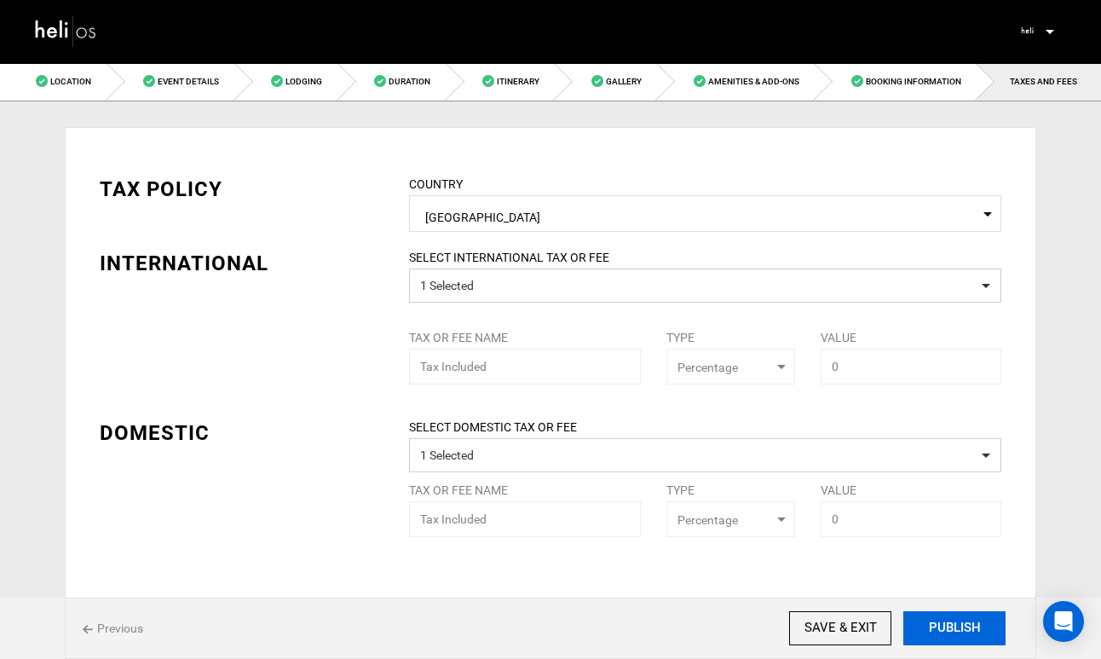
click at [955, 622] on button "PUBLISH" at bounding box center [954, 628] width 102 height 34
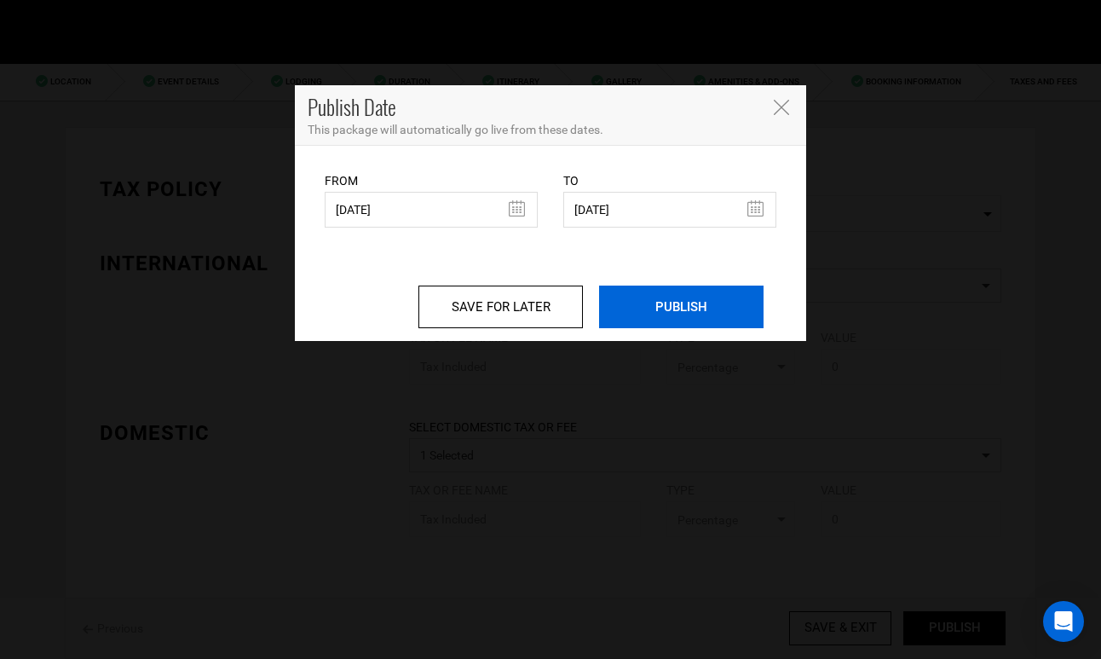
click at [705, 312] on input "PUBLISH" at bounding box center [681, 306] width 164 height 43
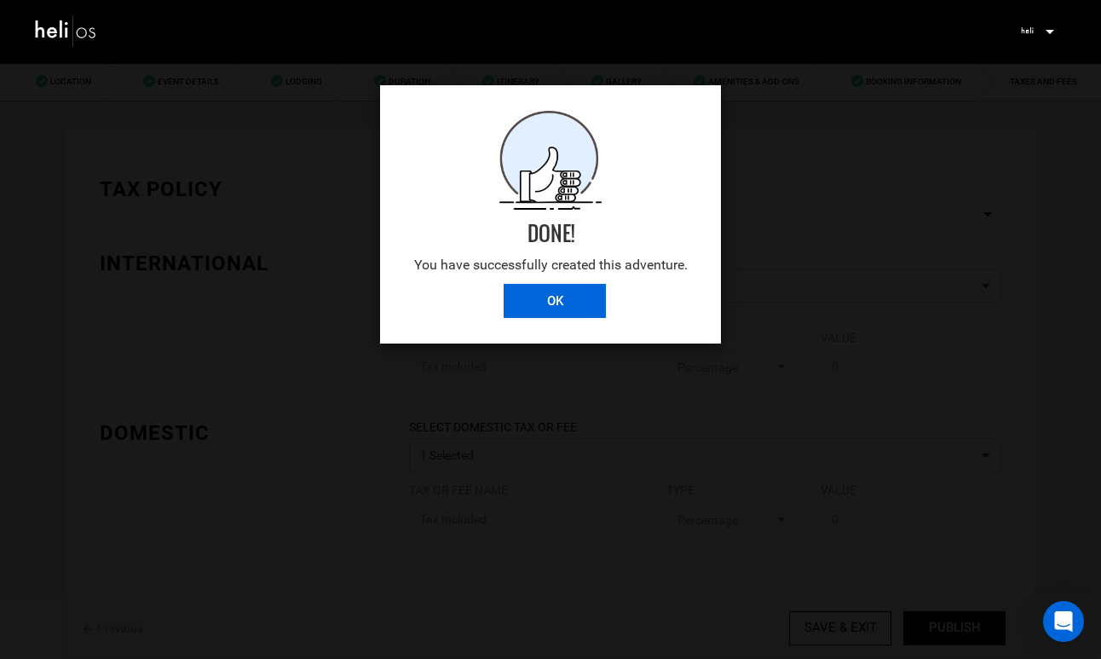
click at [567, 308] on input "OK" at bounding box center [555, 301] width 102 height 34
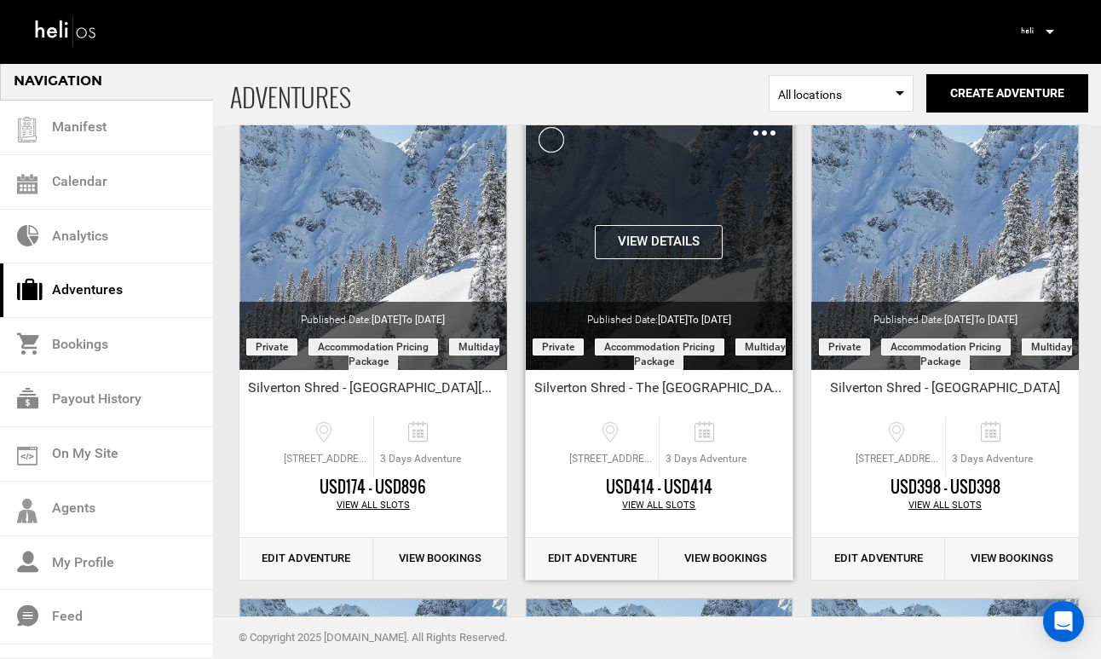
scroll to position [176, 0]
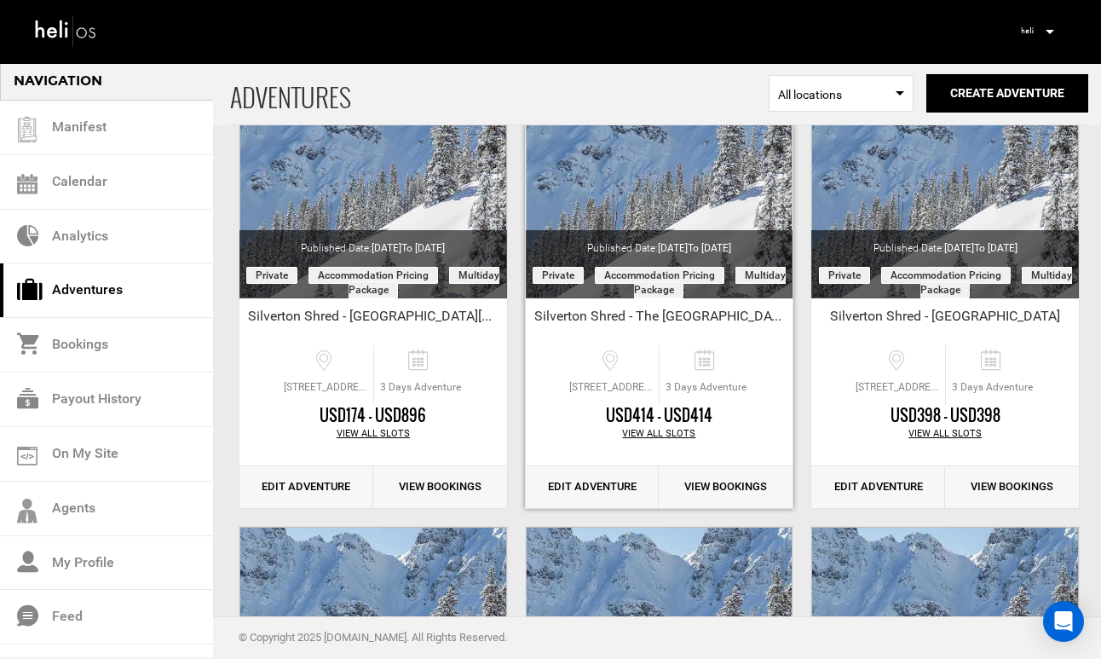
click at [585, 487] on link "Edit Adventure" at bounding box center [593, 487] width 134 height 42
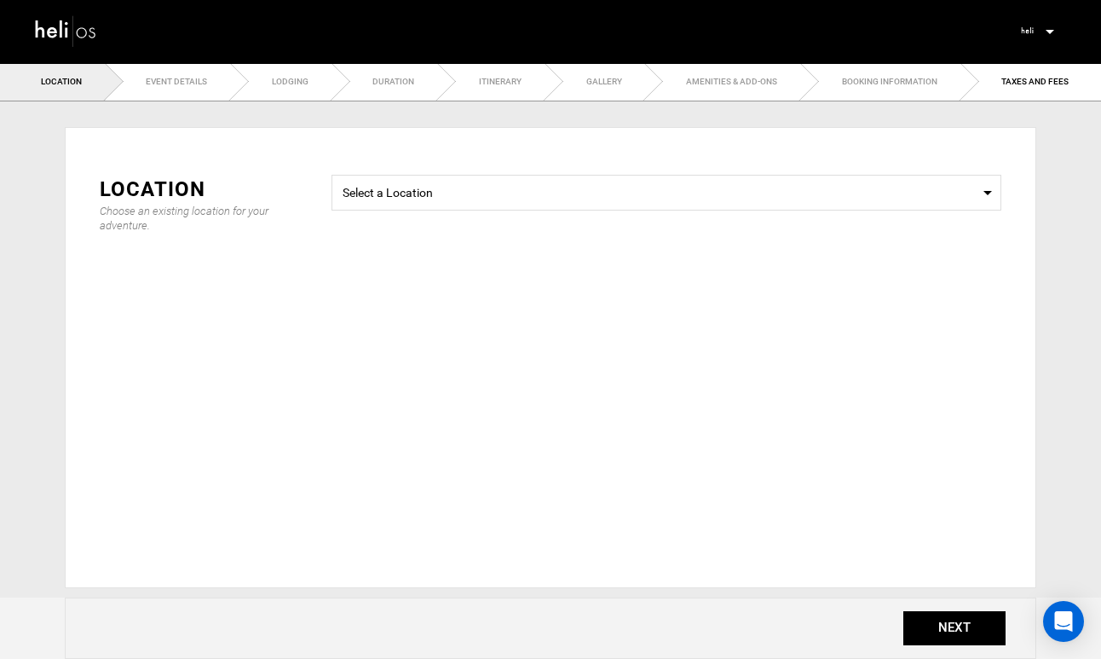
type input "Day 1"
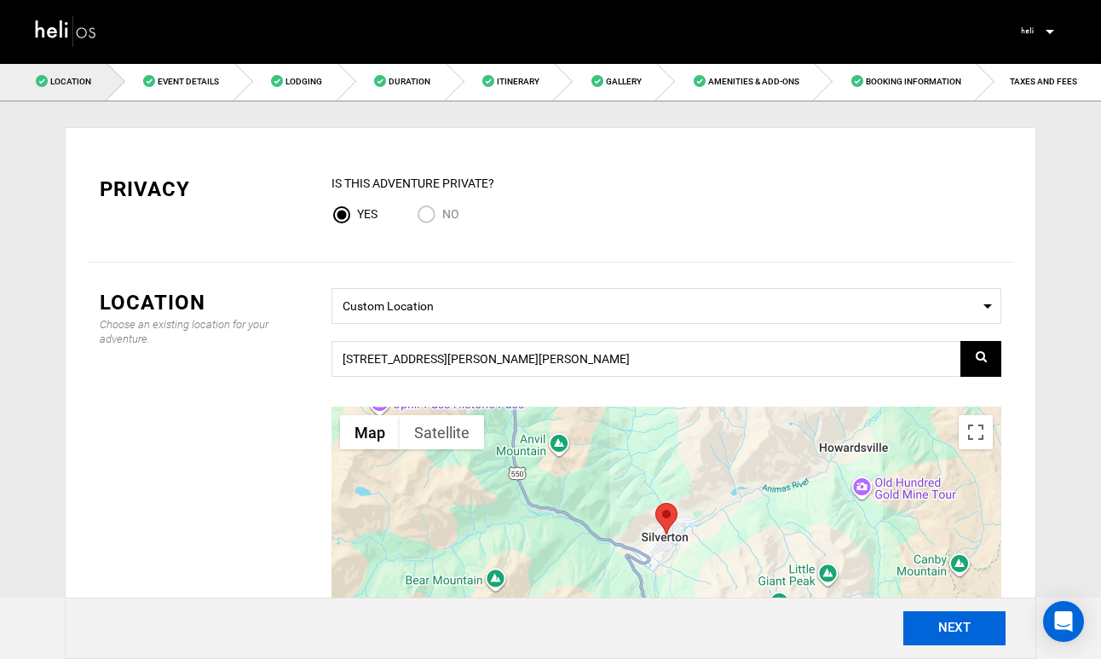
click at [954, 631] on button "NEXT" at bounding box center [954, 628] width 102 height 34
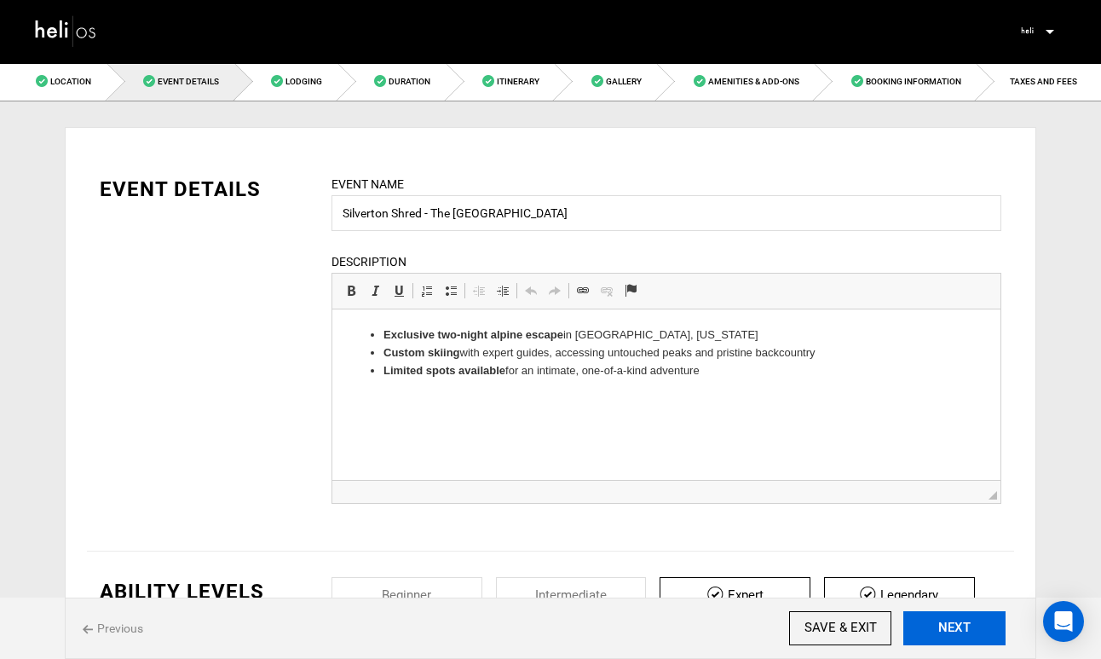
click at [954, 631] on button "NEXT" at bounding box center [954, 628] width 102 height 34
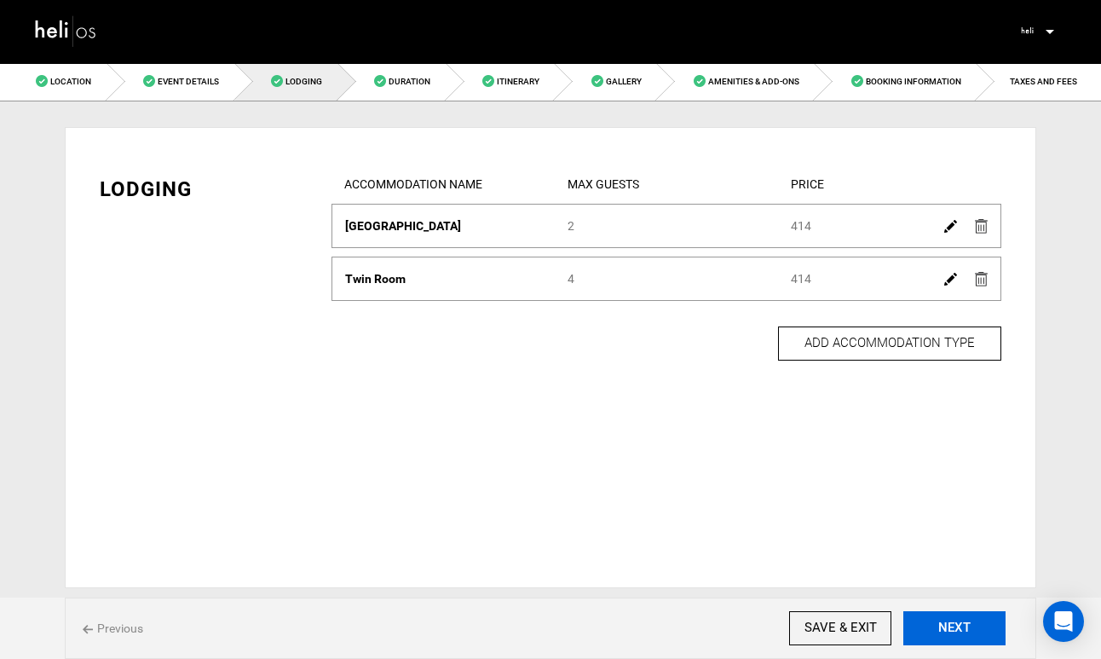
click at [954, 631] on button "NEXT" at bounding box center [954, 628] width 102 height 34
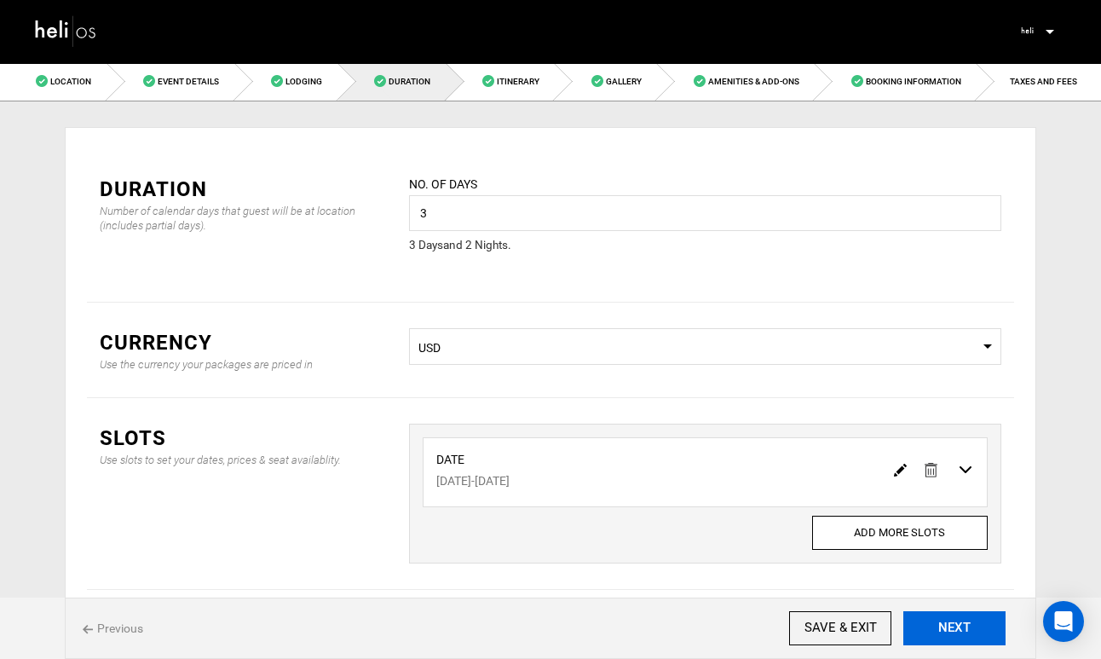
click at [954, 629] on button "NEXT" at bounding box center [954, 628] width 102 height 34
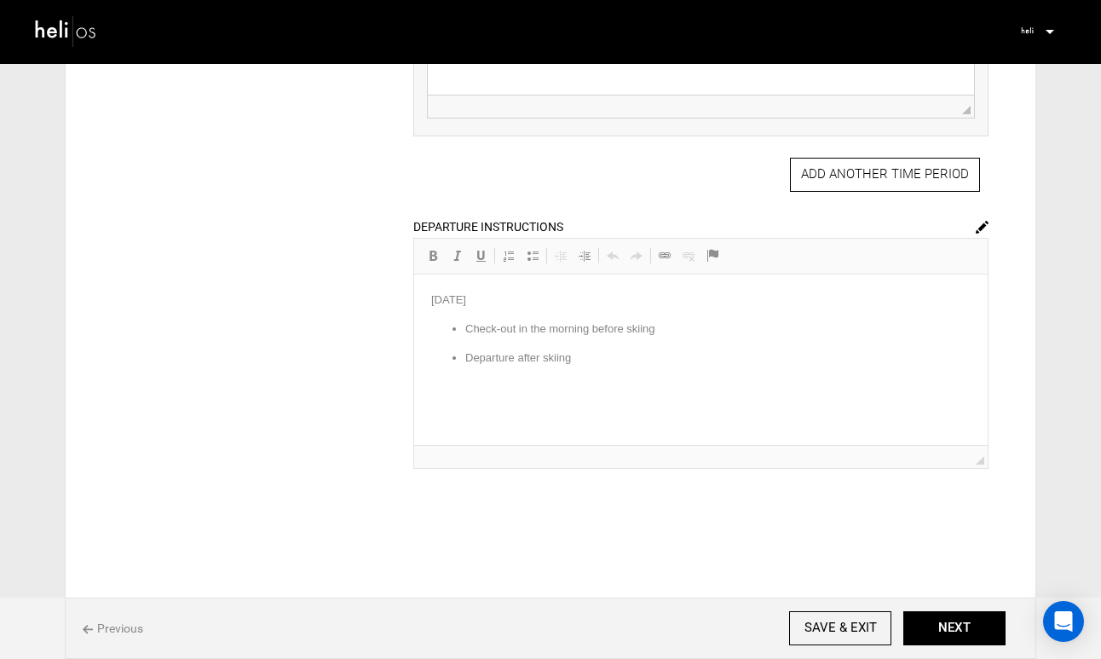
scroll to position [1096, 0]
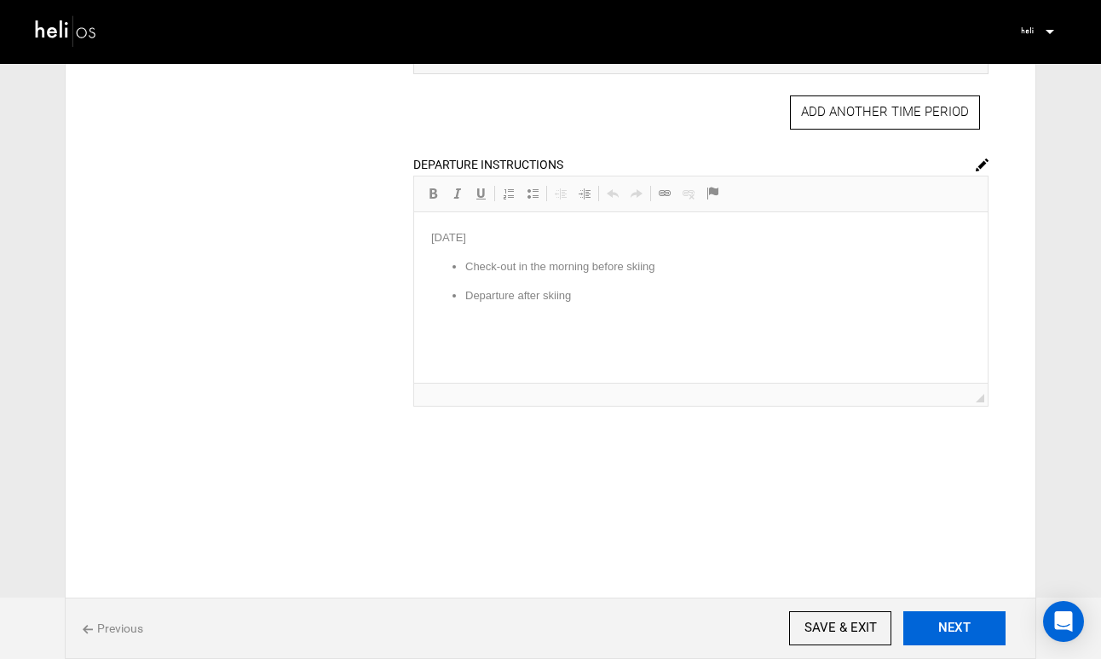
click at [944, 620] on button "NEXT" at bounding box center [954, 628] width 102 height 34
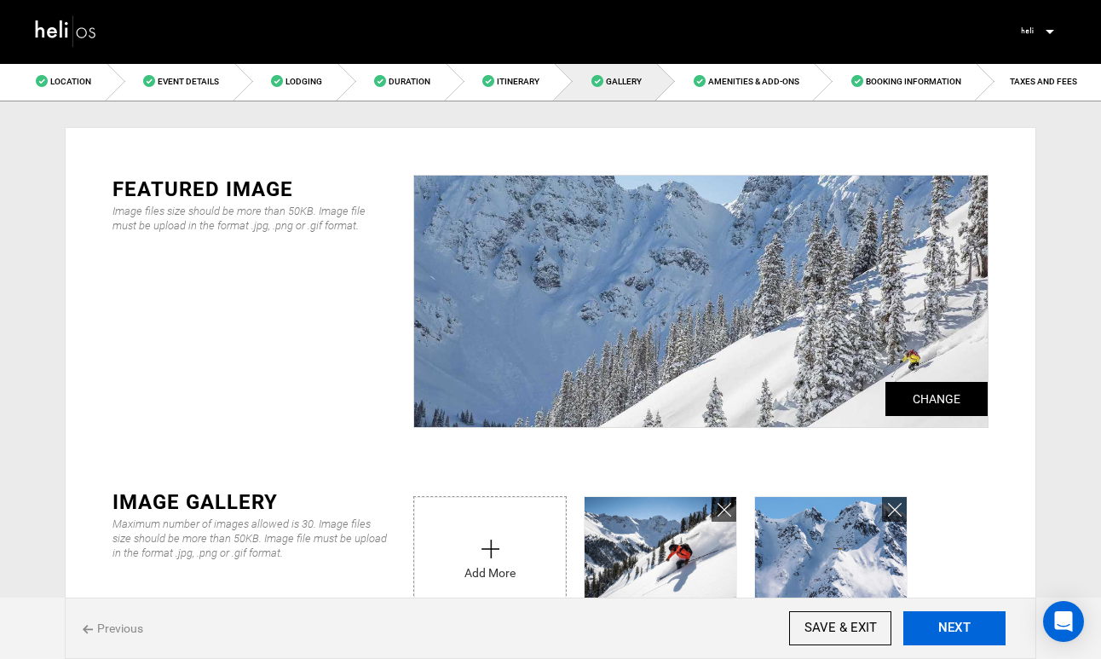
click at [944, 620] on button "NEXT" at bounding box center [954, 628] width 102 height 34
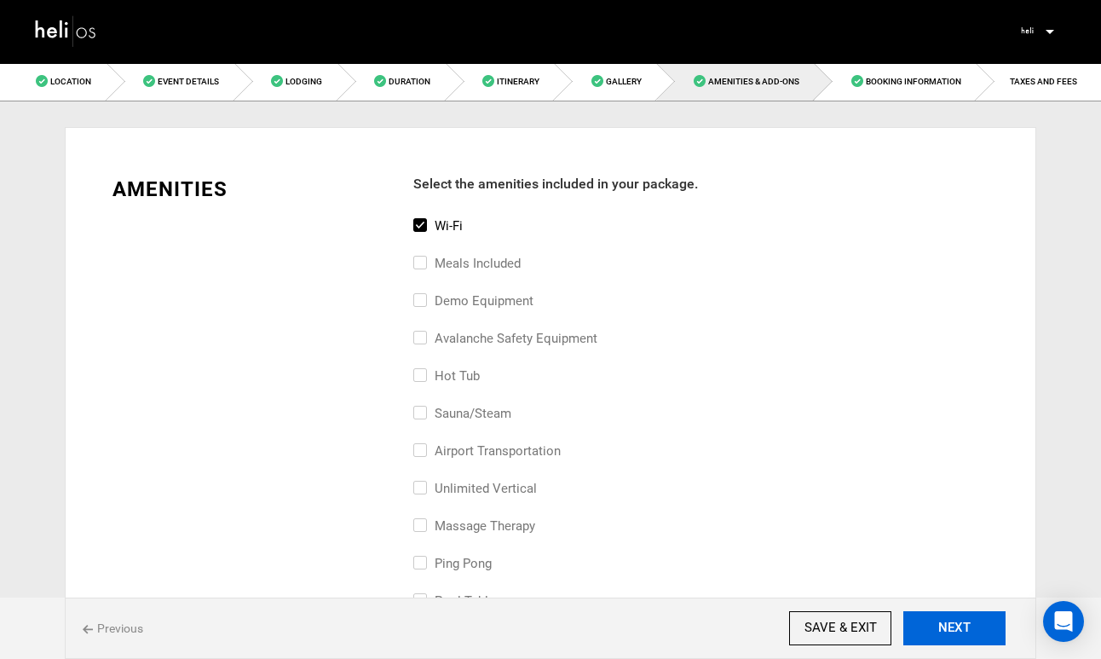
click at [944, 620] on button "NEXT" at bounding box center [954, 628] width 102 height 34
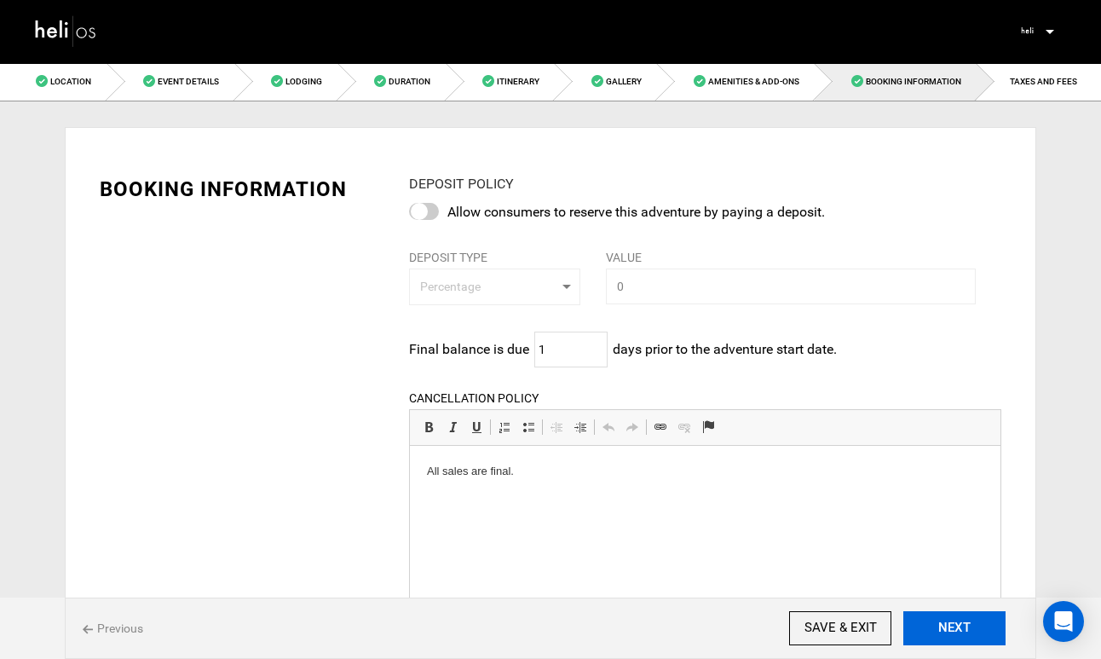
click at [944, 620] on button "NEXT" at bounding box center [954, 628] width 102 height 34
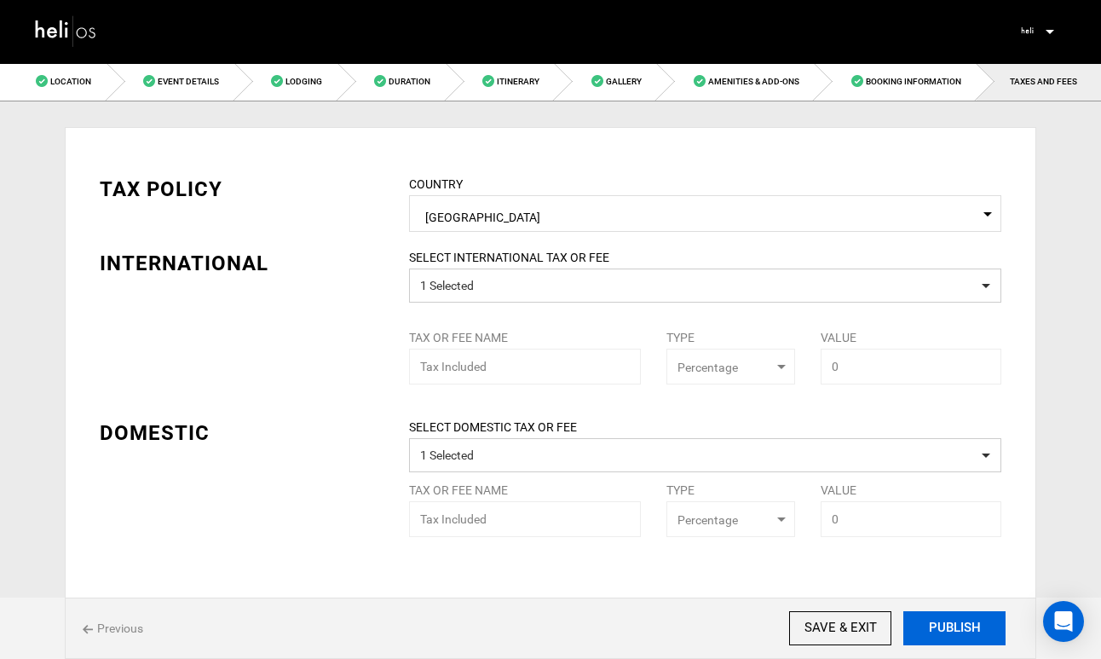
click at [944, 620] on button "PUBLISH" at bounding box center [954, 628] width 102 height 34
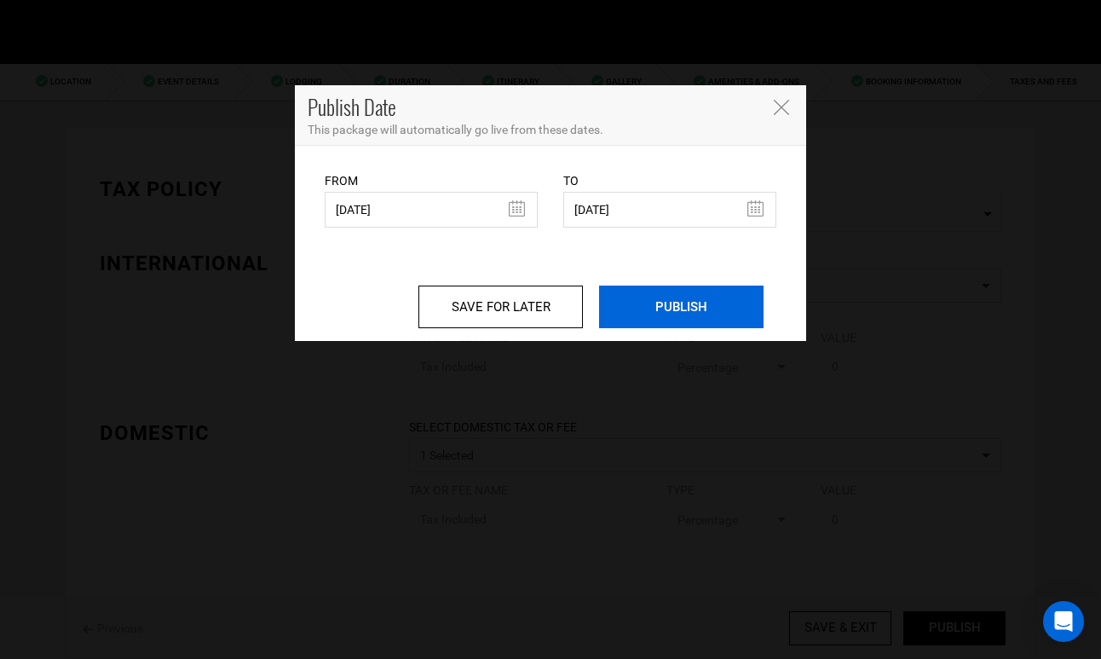
click at [690, 309] on input "PUBLISH" at bounding box center [681, 306] width 164 height 43
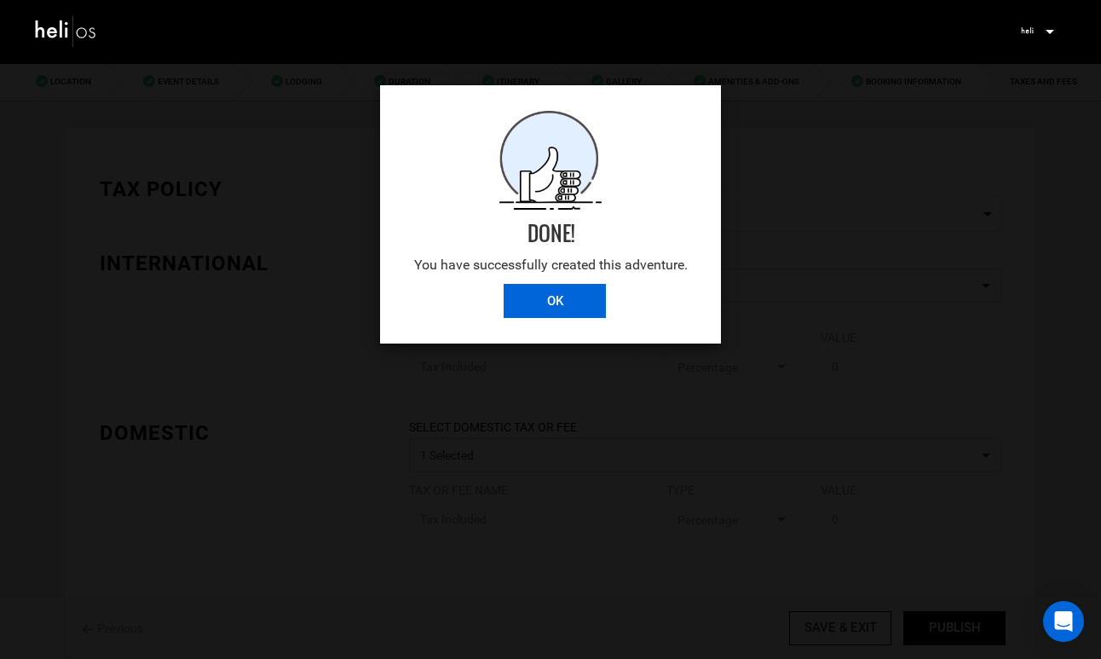
click at [541, 306] on input "OK" at bounding box center [555, 301] width 102 height 34
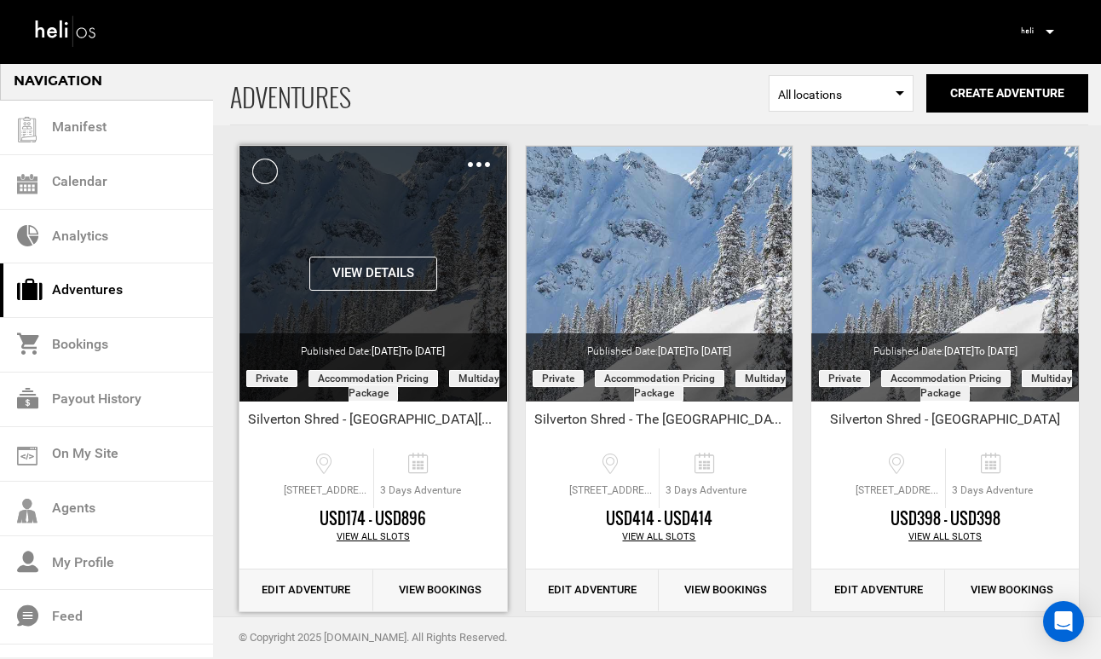
scroll to position [79, 0]
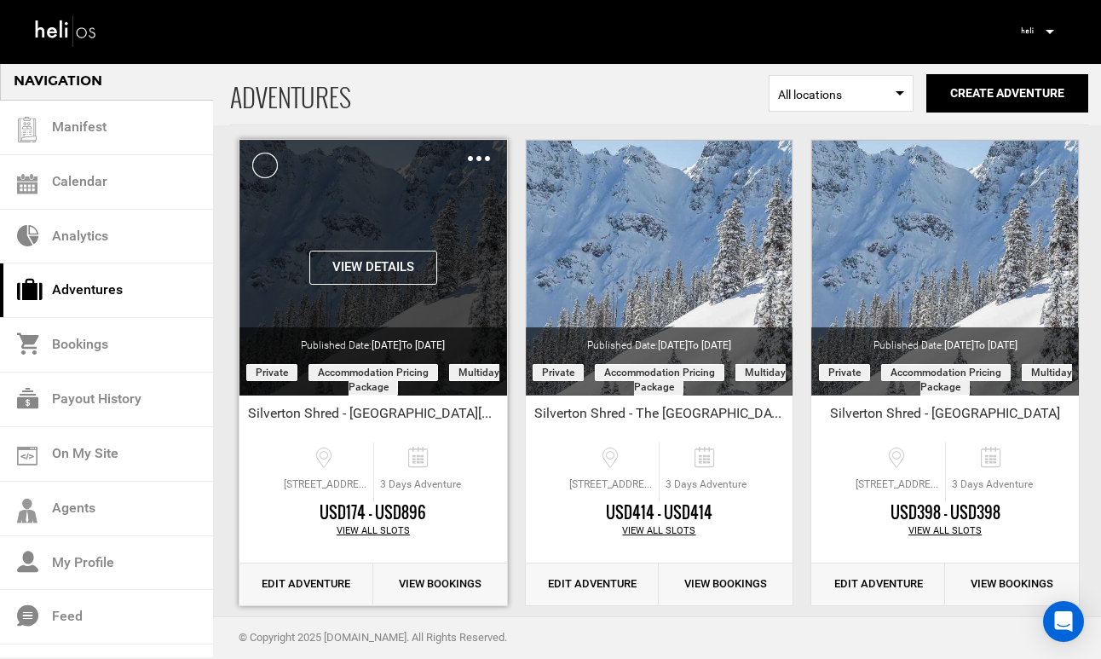
click at [482, 156] on img at bounding box center [479, 158] width 22 height 5
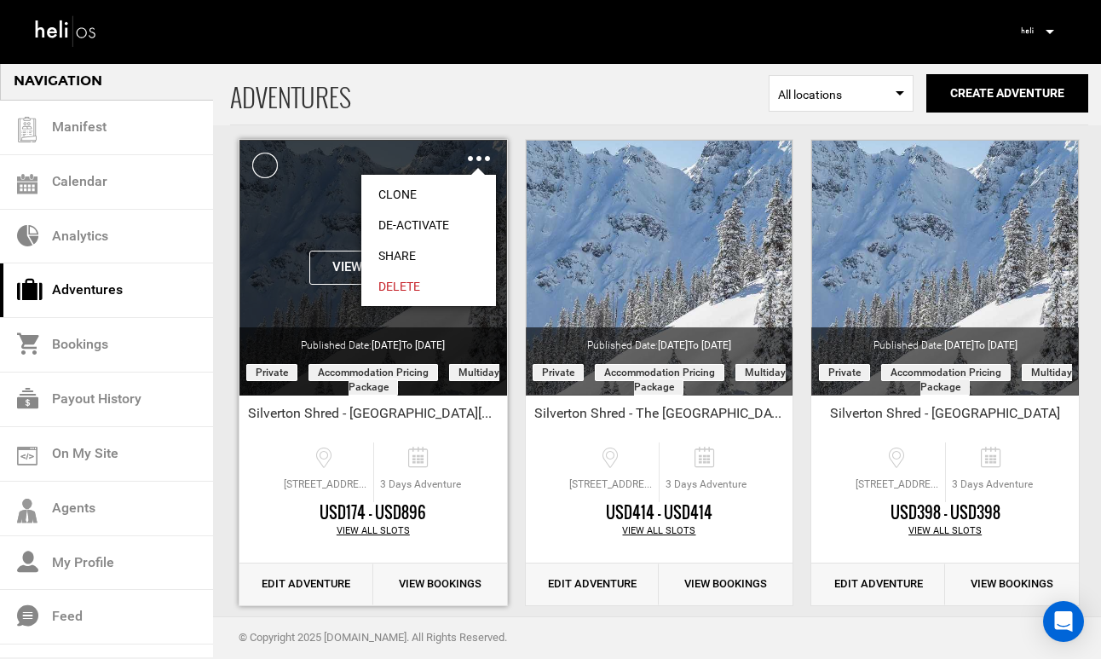
click at [406, 257] on link "Share" at bounding box center [428, 255] width 135 height 31
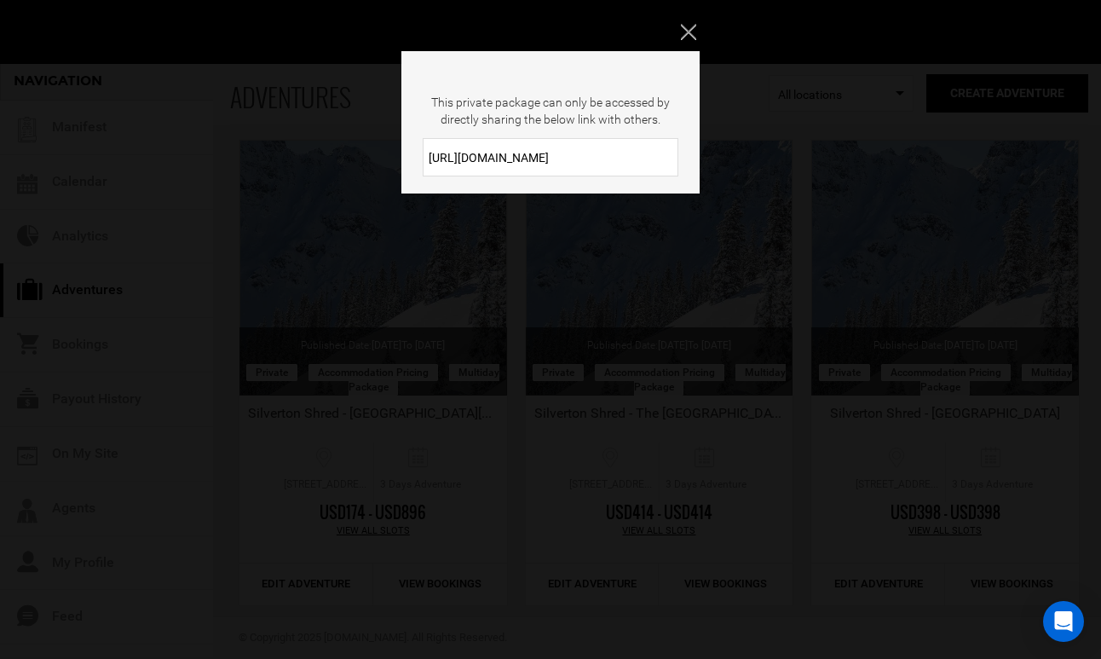
drag, startPoint x: 568, startPoint y: 148, endPoint x: 411, endPoint y: 154, distance: 156.9
click at [411, 154] on div "[URL][DOMAIN_NAME]" at bounding box center [550, 157] width 298 height 38
drag, startPoint x: 557, startPoint y: 159, endPoint x: 420, endPoint y: 155, distance: 137.3
click at [420, 155] on div "[URL][DOMAIN_NAME]" at bounding box center [550, 157] width 298 height 38
click at [688, 27] on icon "Close" at bounding box center [688, 31] width 15 height 15
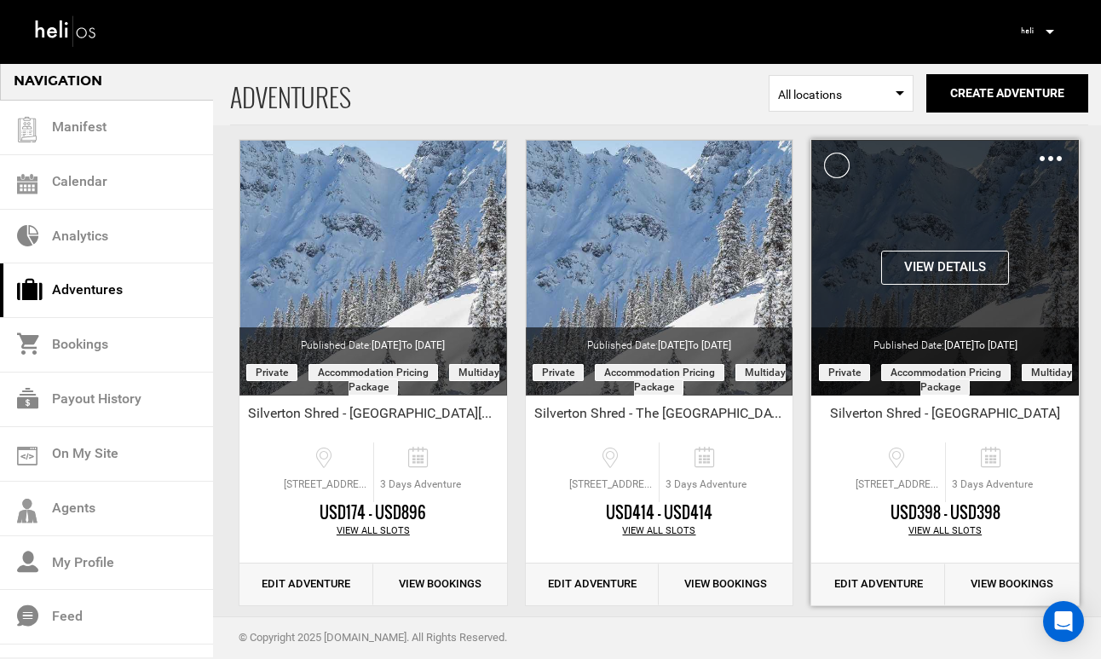
click at [1052, 158] on img at bounding box center [1051, 158] width 22 height 5
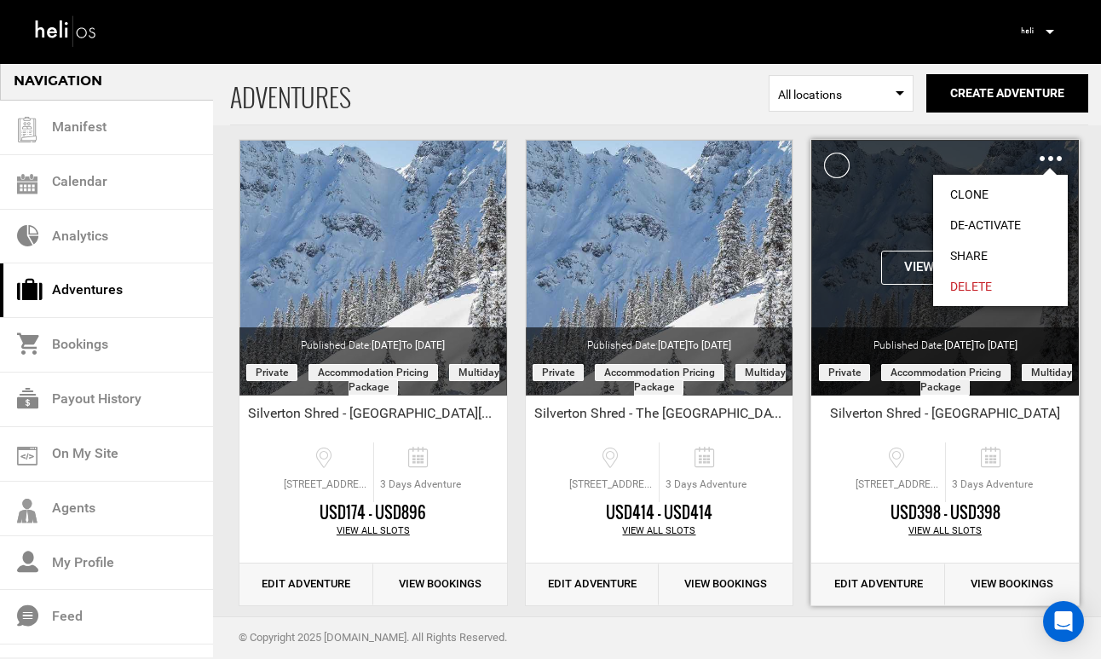
click at [985, 251] on link "Share" at bounding box center [1000, 255] width 135 height 31
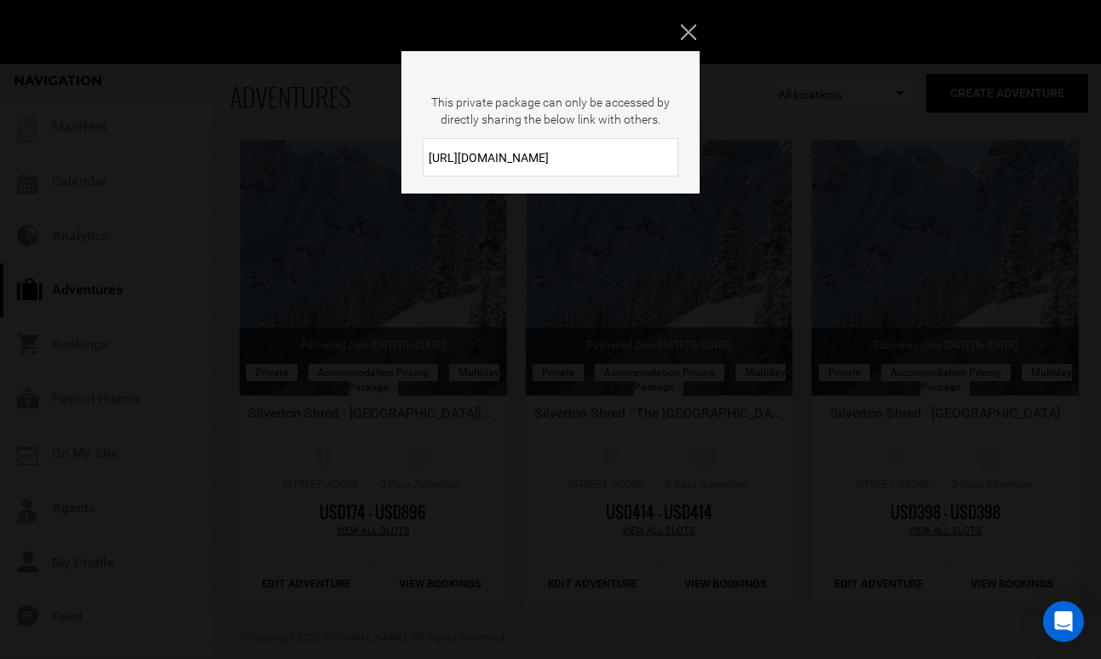
drag, startPoint x: 563, startPoint y: 159, endPoint x: 428, endPoint y: 158, distance: 135.5
click at [428, 158] on input "[URL][DOMAIN_NAME]" at bounding box center [551, 157] width 256 height 38
click at [688, 32] on icon "Close" at bounding box center [688, 31] width 15 height 15
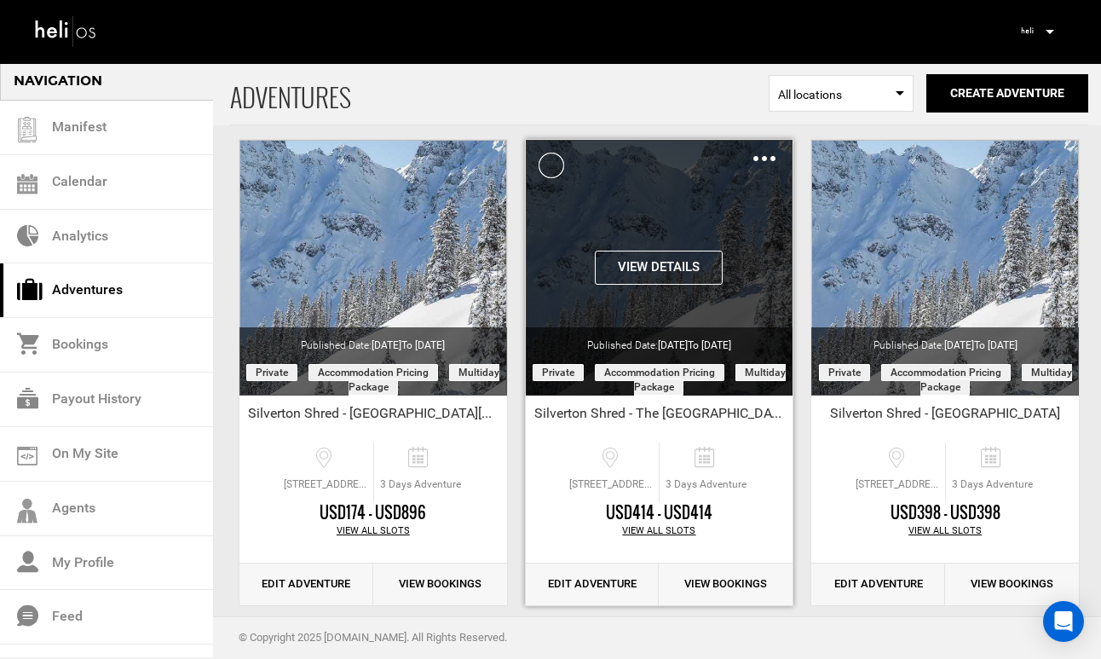
click at [758, 156] on img at bounding box center [764, 158] width 22 height 5
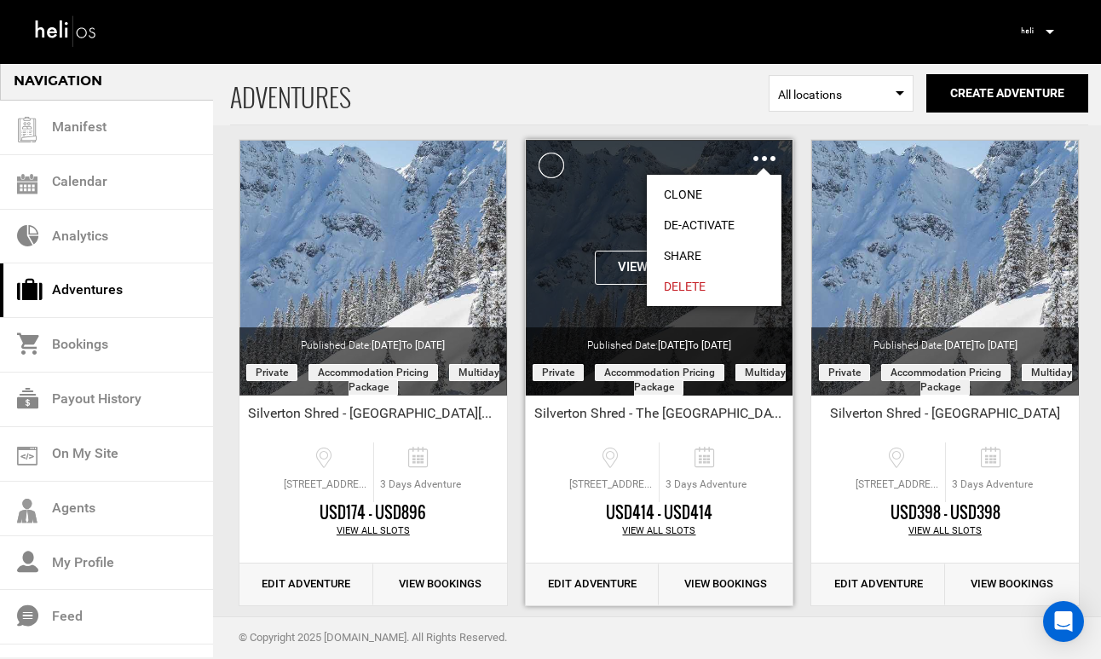
click at [695, 251] on link "Share" at bounding box center [714, 255] width 135 height 31
type input "[URL][DOMAIN_NAME]"
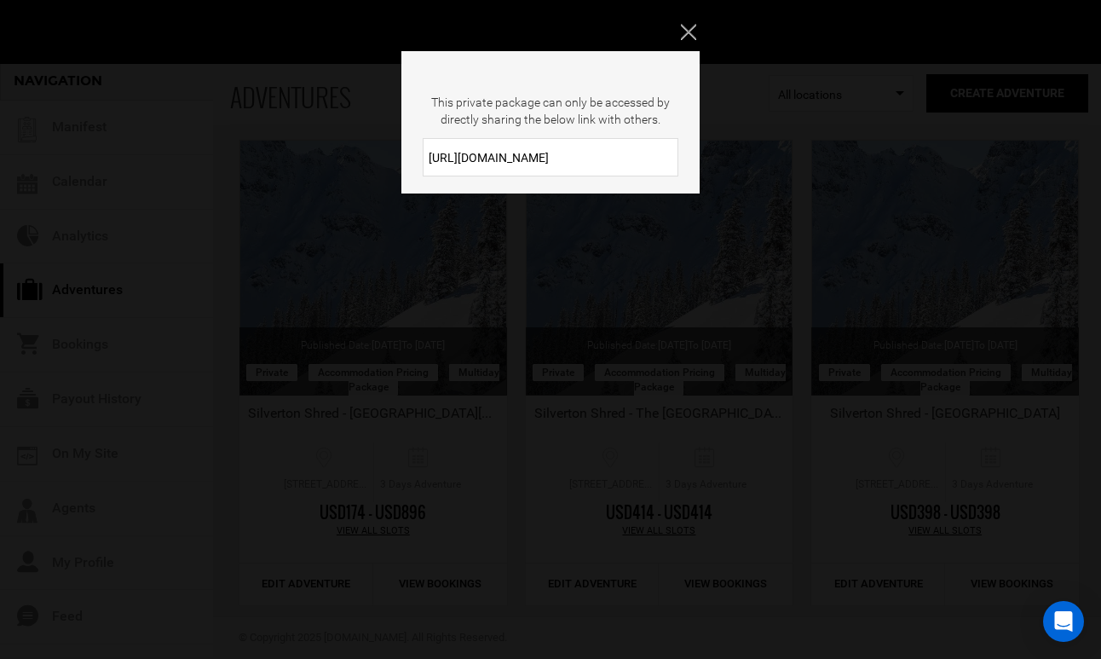
drag, startPoint x: 555, startPoint y: 163, endPoint x: 428, endPoint y: 161, distance: 127.0
click at [428, 161] on input "[URL][DOMAIN_NAME]" at bounding box center [551, 157] width 256 height 38
click at [682, 35] on icon "Close" at bounding box center [688, 31] width 15 height 15
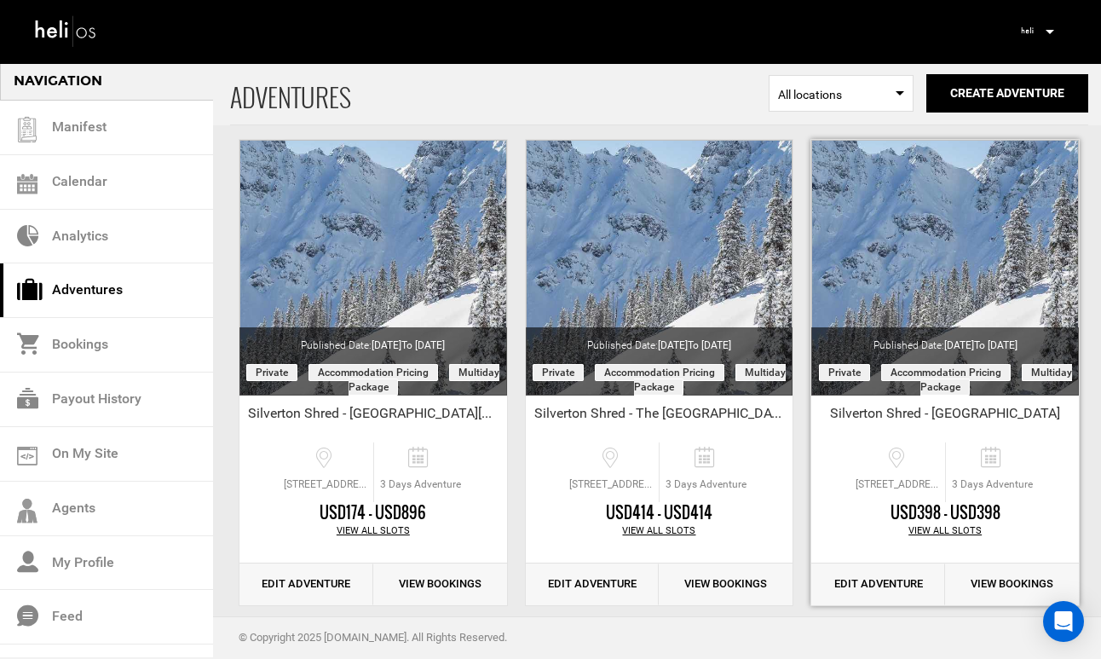
click at [878, 584] on link "Edit Adventure" at bounding box center [878, 584] width 134 height 42
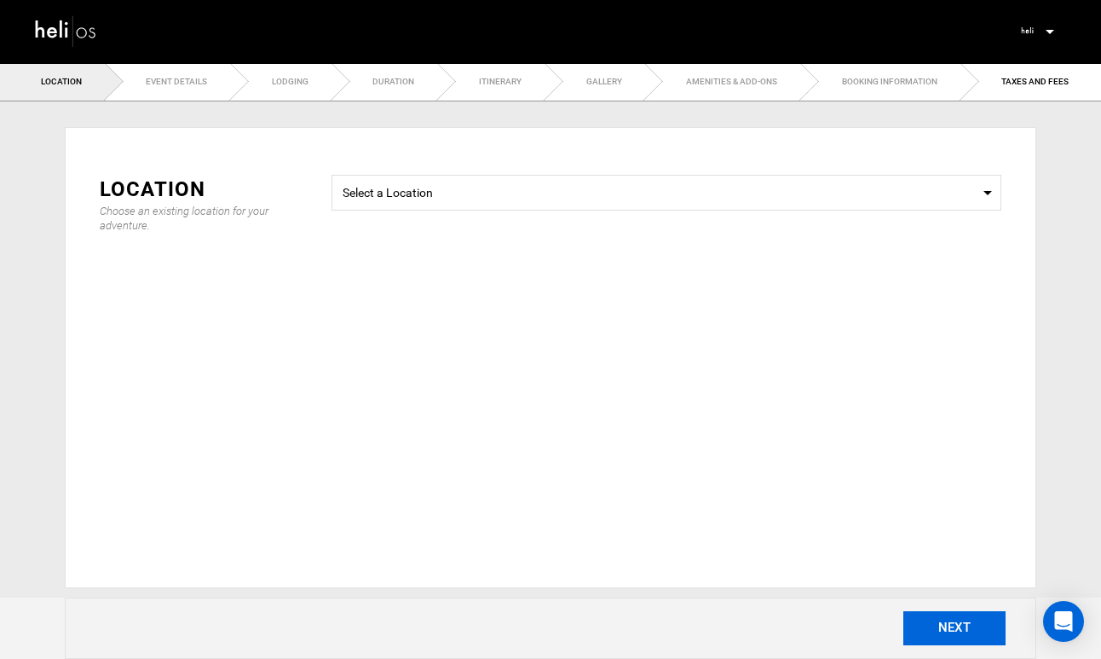
type input "Silverton Shred - [GEOGRAPHIC_DATA]"
checkbox input "true"
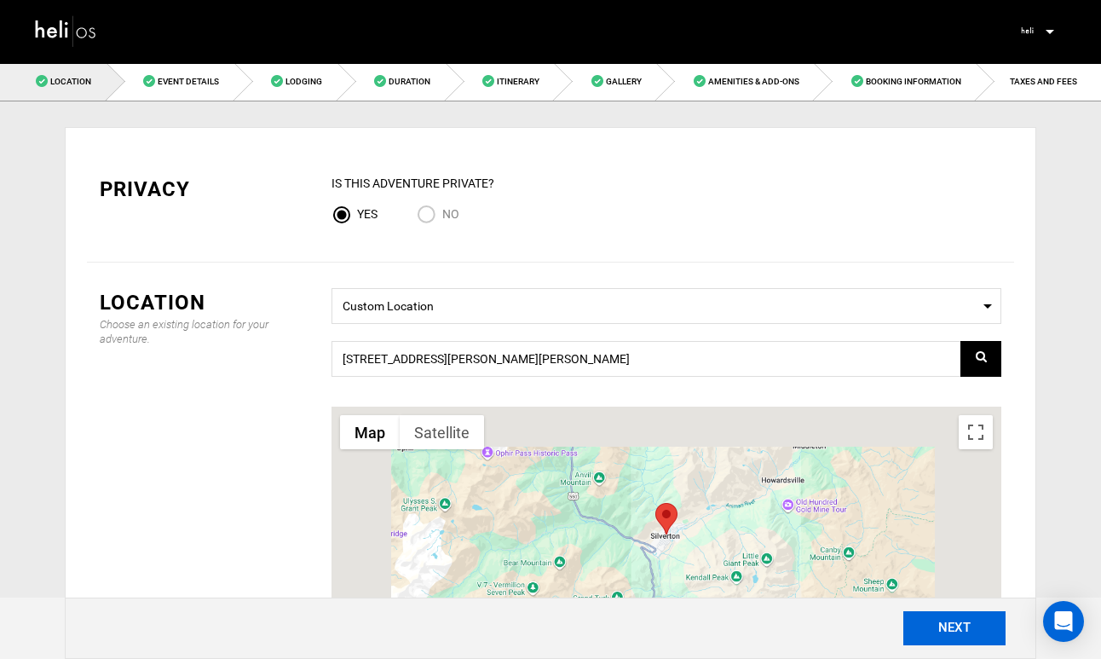
click at [946, 631] on button "NEXT" at bounding box center [954, 628] width 102 height 34
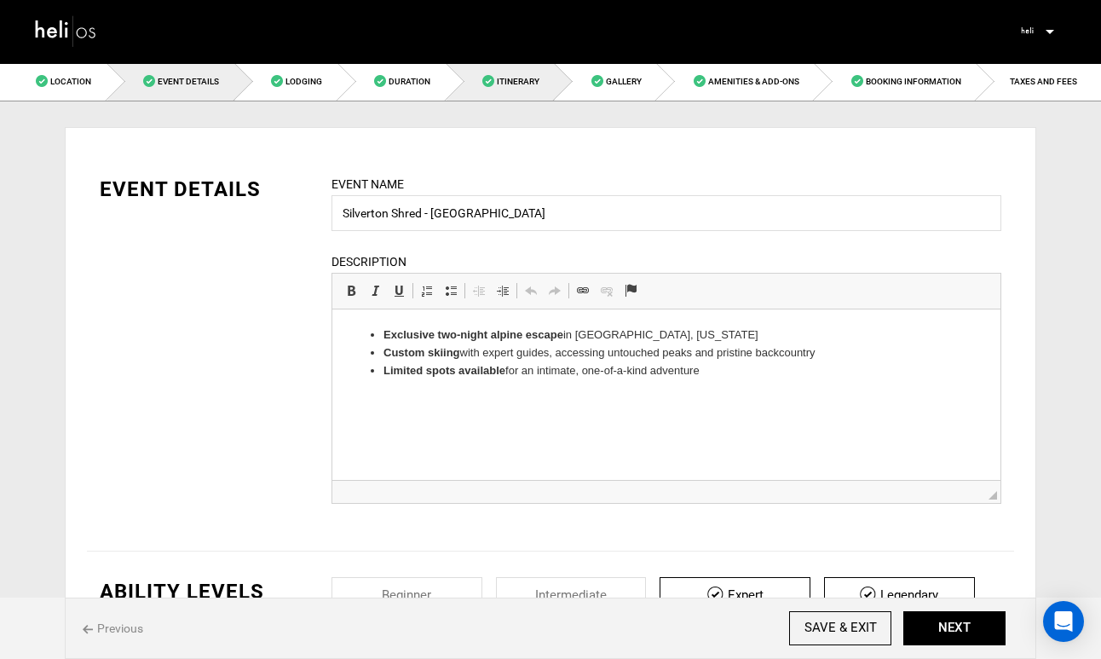
click at [500, 78] on span "Itinerary" at bounding box center [518, 81] width 43 height 9
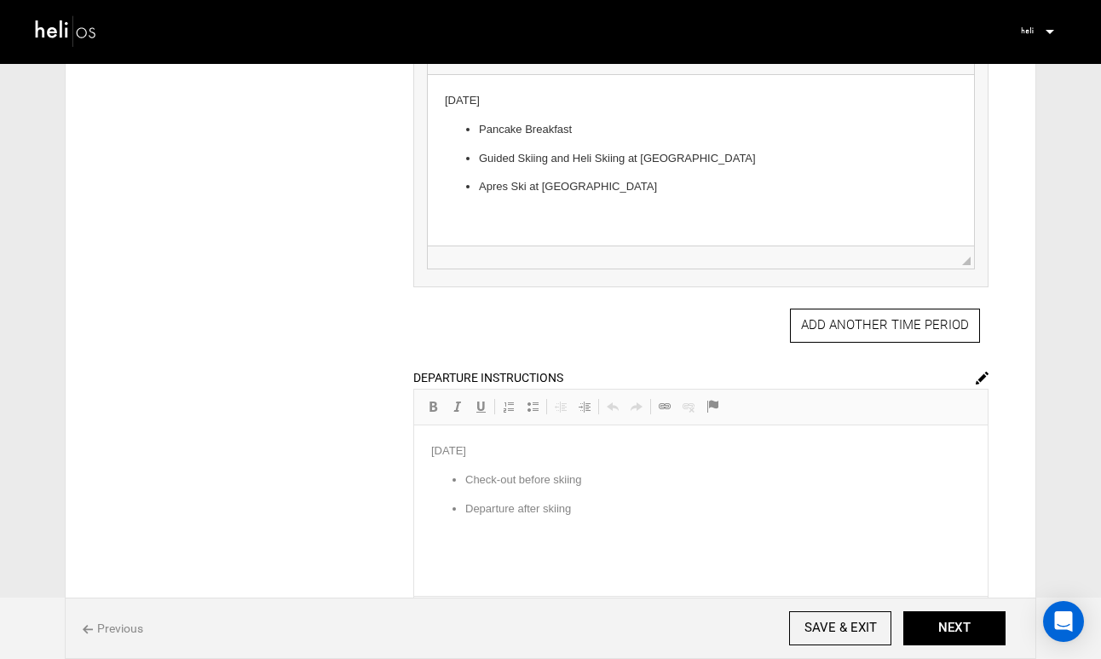
scroll to position [1096, 0]
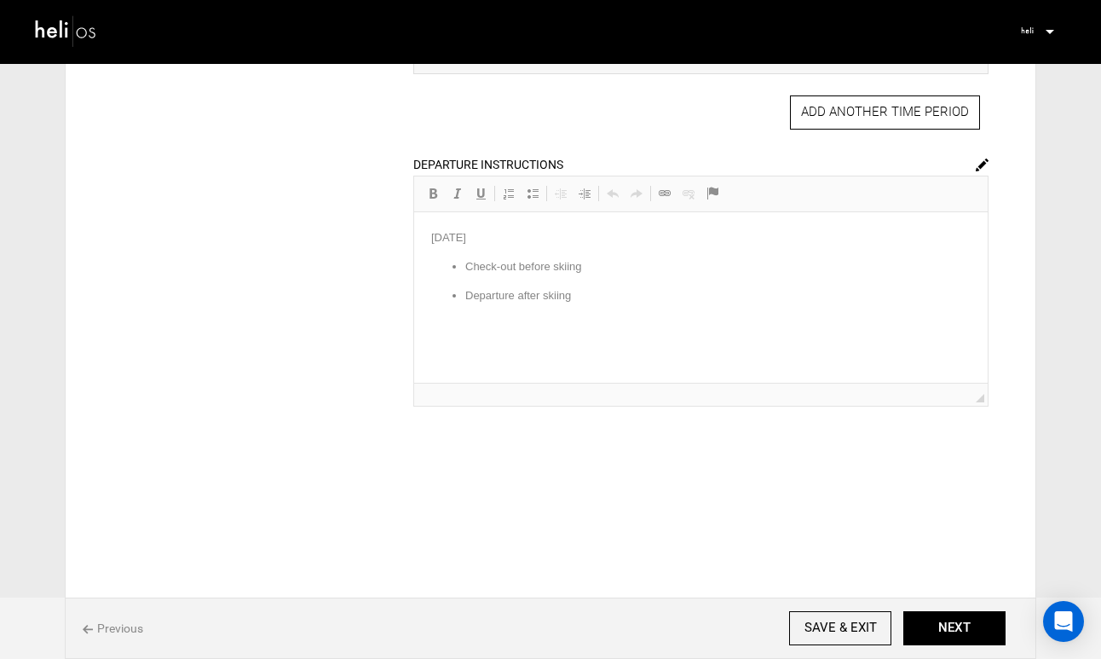
click at [66, 31] on img at bounding box center [66, 30] width 64 height 37
